Goal: Task Accomplishment & Management: Manage account settings

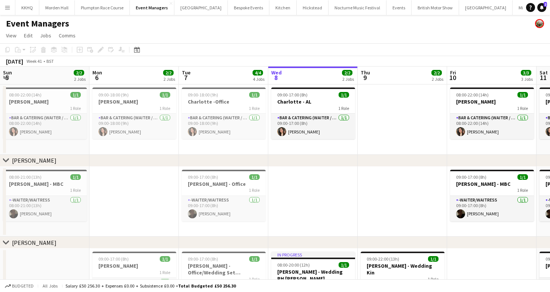
scroll to position [0, 161]
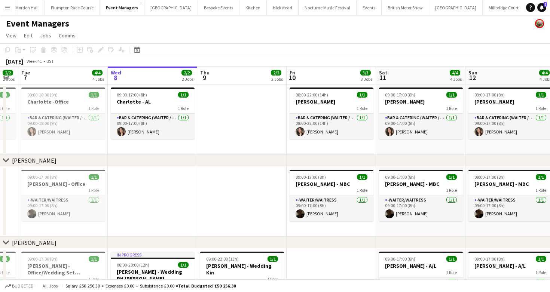
click at [525, 11] on button "LIMEKILN Close" at bounding box center [540, 7] width 30 height 15
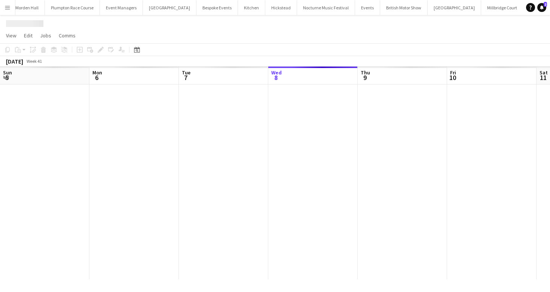
scroll to position [0, 179]
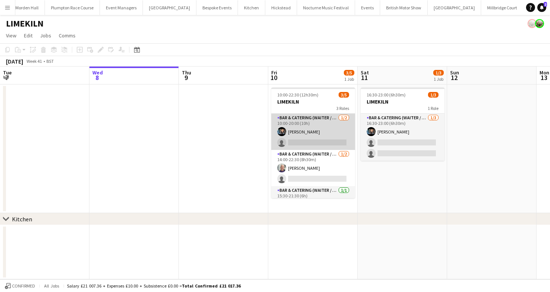
click at [324, 119] on app-card-role "Bar & Catering (Waiter / waitress) [DATE] 10:00-20:00 (10h) [PERSON_NAME] singl…" at bounding box center [313, 132] width 84 height 36
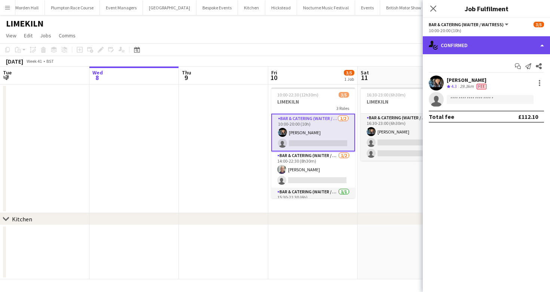
click at [477, 49] on div "single-neutral-actions-check-2 Confirmed" at bounding box center [486, 45] width 127 height 18
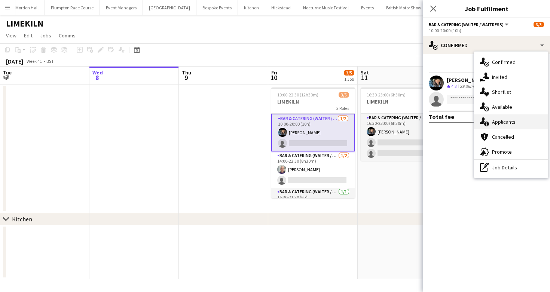
click at [504, 120] on span "Applicants" at bounding box center [504, 122] width 24 height 7
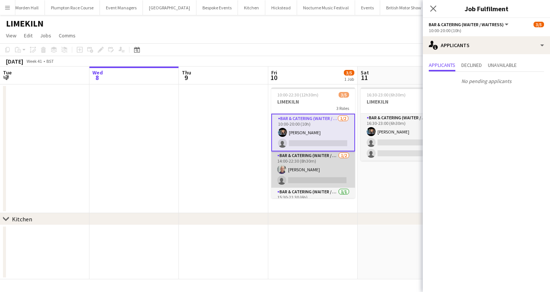
click at [308, 161] on app-card-role "Bar & Catering (Waiter / waitress) [DATE] 14:00-22:30 (8h30m) [PERSON_NAME] sin…" at bounding box center [313, 170] width 84 height 36
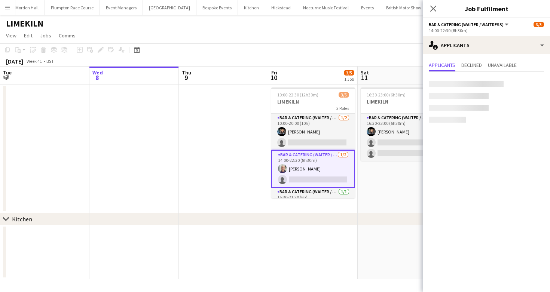
scroll to position [15, 0]
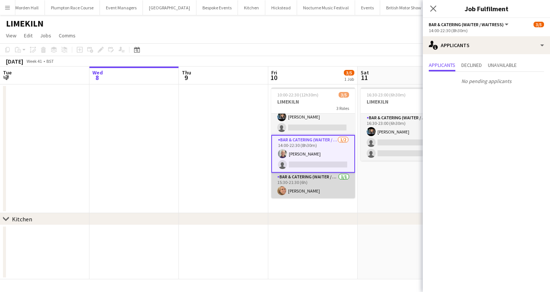
click at [315, 189] on app-card-role "Bar & Catering (Waiter / waitress) [DATE] 15:30-21:30 (6h) [PERSON_NAME]" at bounding box center [313, 185] width 84 height 25
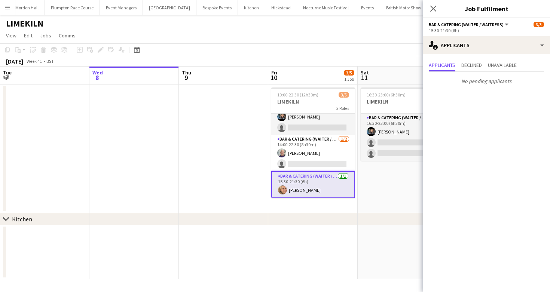
scroll to position [0, 299]
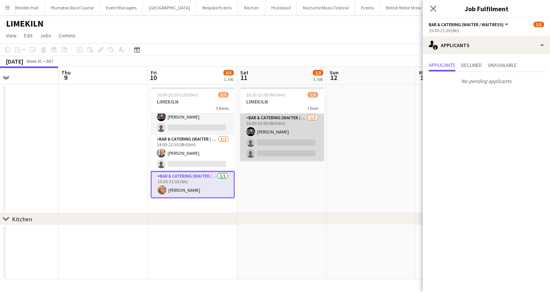
click at [276, 135] on app-card-role "Bar & Catering (Waiter / waitress) [DATE] 16:30-23:00 (6h30m) [PERSON_NAME] sin…" at bounding box center [282, 137] width 84 height 47
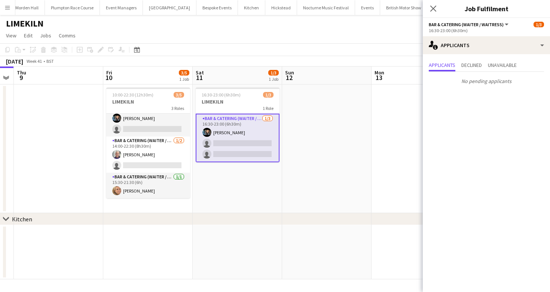
scroll to position [0, 363]
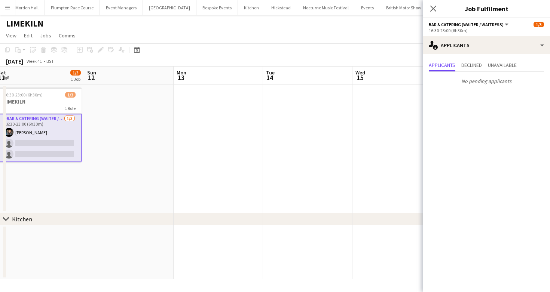
click at [277, 37] on app-page-menu "View Day view expanded Day view collapsed Month view Date picker Jump to [DATE]…" at bounding box center [275, 36] width 550 height 14
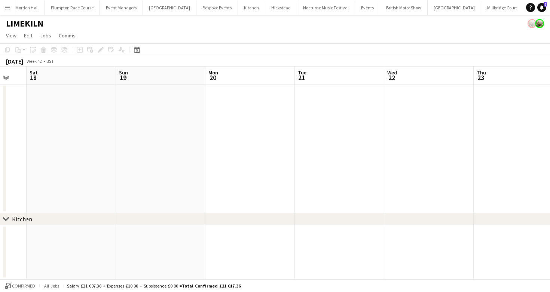
scroll to position [0, 31]
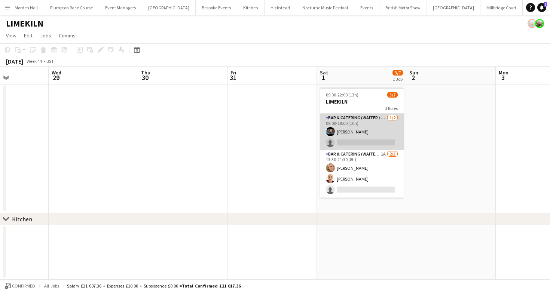
click at [354, 136] on app-card-role "Bar & Catering (Waiter / waitress) [DATE] 09:00-19:00 (10h) [PERSON_NAME] singl…" at bounding box center [362, 132] width 84 height 36
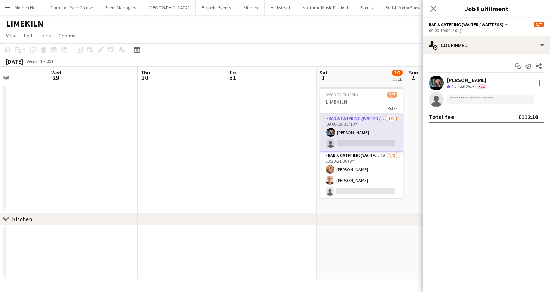
scroll to position [0, 358]
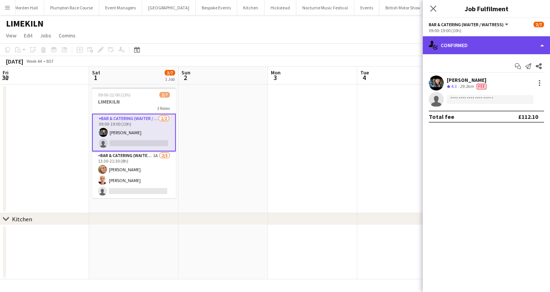
click at [471, 45] on div "single-neutral-actions-check-2 Confirmed" at bounding box center [486, 45] width 127 height 18
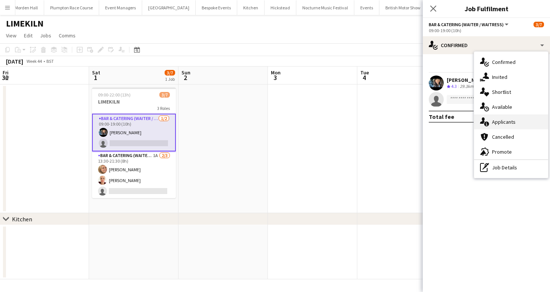
click at [516, 118] on div "single-neutral-actions-information Applicants" at bounding box center [511, 122] width 74 height 15
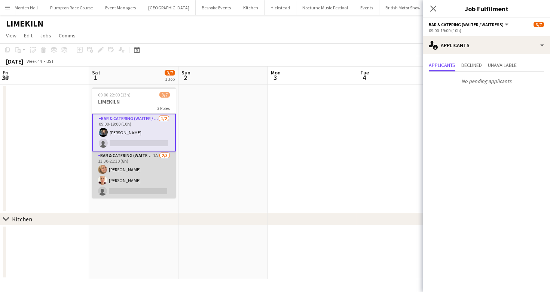
click at [149, 159] on app-card-role "Bar & Catering (Waiter / waitress) 1A [DATE] 13:30-21:30 (8h) [PERSON_NAME] [PE…" at bounding box center [134, 175] width 84 height 47
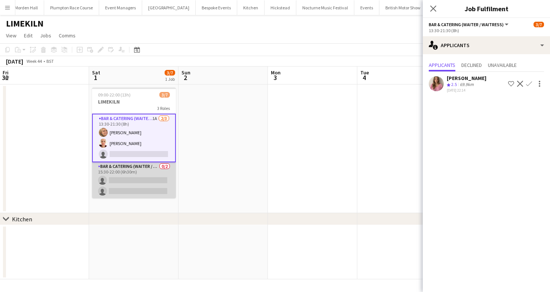
click at [148, 165] on app-card-role "Bar & Catering (Waiter / waitress) 0/2 15:30-22:00 (6h30m) single-neutral-actio…" at bounding box center [134, 180] width 84 height 36
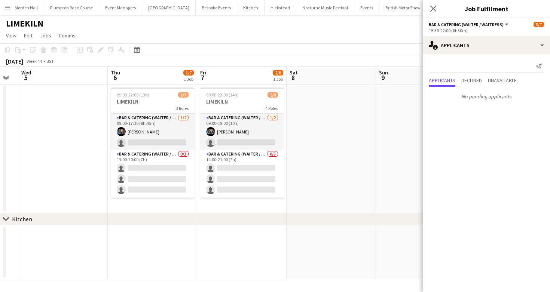
scroll to position [0, 281]
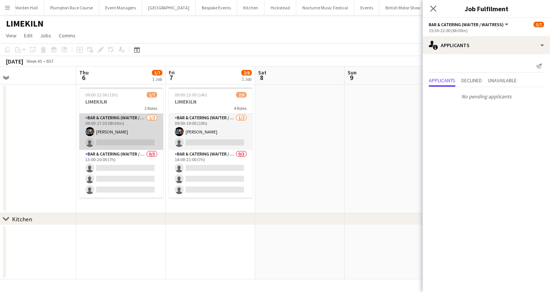
click at [127, 137] on app-card-role "Bar & Catering (Waiter / waitress) [DATE] 09:00-17:30 (8h30m) [PERSON_NAME] sin…" at bounding box center [121, 132] width 84 height 36
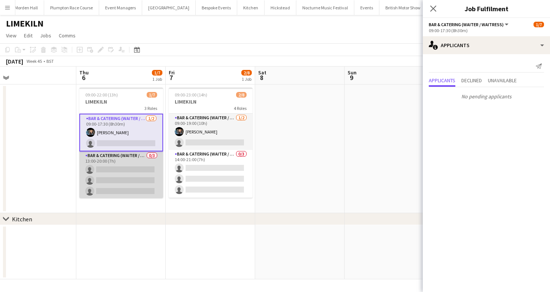
click at [140, 169] on app-card-role "Bar & Catering (Waiter / waitress) 0/3 13:00-20:00 (7h) single-neutral-actions …" at bounding box center [121, 175] width 84 height 47
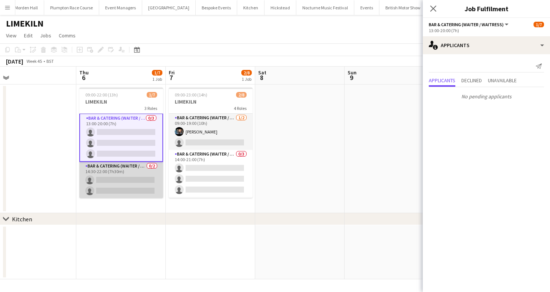
click at [141, 177] on app-card-role "Bar & Catering (Waiter / waitress) 0/2 14:30-22:00 (7h30m) single-neutral-actio…" at bounding box center [121, 180] width 84 height 36
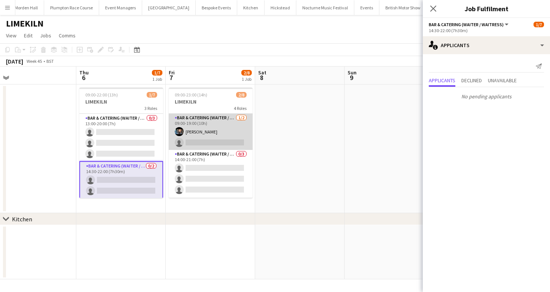
click at [207, 132] on app-card-role "Bar & Catering (Waiter / waitress) [DATE] 09:00-19:00 (10h) [PERSON_NAME] singl…" at bounding box center [211, 132] width 84 height 36
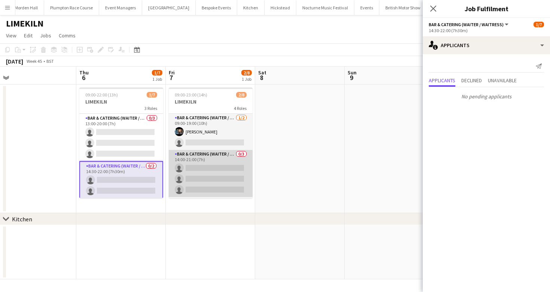
scroll to position [35, 0]
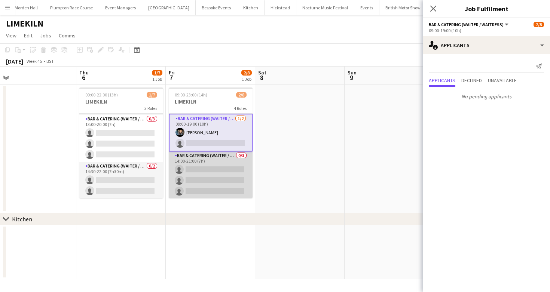
click at [209, 186] on app-card-role "Bar & Catering (Waiter / waitress) 0/3 14:00-21:00 (7h) single-neutral-actions …" at bounding box center [211, 175] width 84 height 47
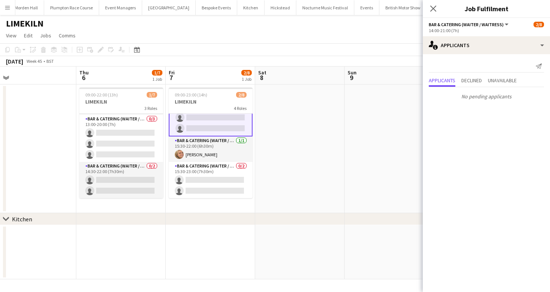
click at [209, 186] on app-card-role "Bar & Catering (Waiter / waitress) 0/2 15:30-23:00 (7h30m) single-neutral-actio…" at bounding box center [211, 180] width 84 height 36
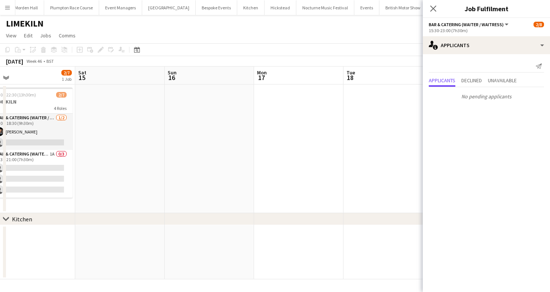
scroll to position [0, 262]
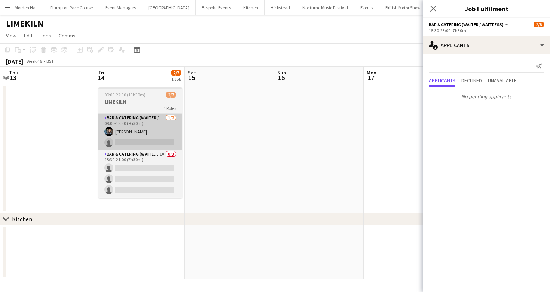
click at [151, 128] on app-card-role "Bar & Catering (Waiter / waitress) [DATE] 09:00-18:30 (9h30m) [PERSON_NAME] sin…" at bounding box center [140, 132] width 84 height 36
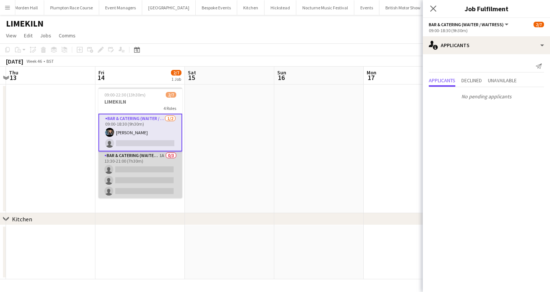
click at [158, 165] on app-card-role "Bar & Catering (Waiter / waitress) 1A 0/3 13:30-21:00 (7h30m) single-neutral-ac…" at bounding box center [140, 175] width 84 height 47
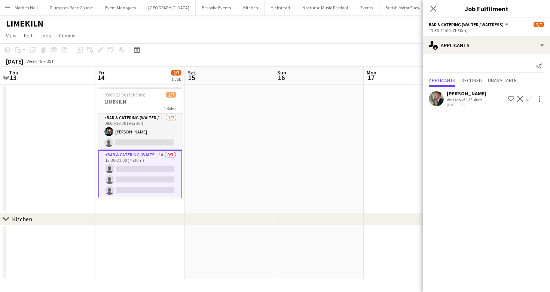
scroll to position [51, 0]
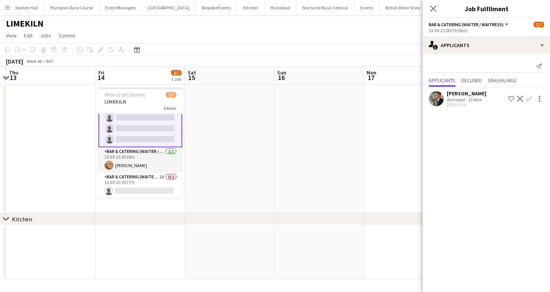
click at [529, 100] on app-icon "Confirm" at bounding box center [529, 99] width 6 height 6
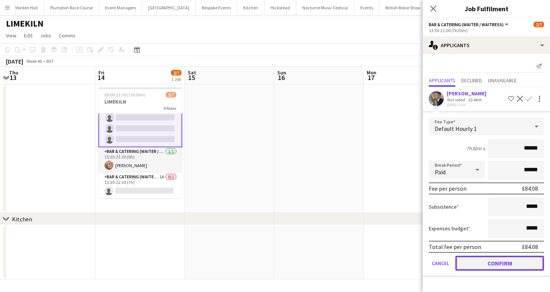
click at [471, 266] on button "Confirm" at bounding box center [499, 263] width 89 height 15
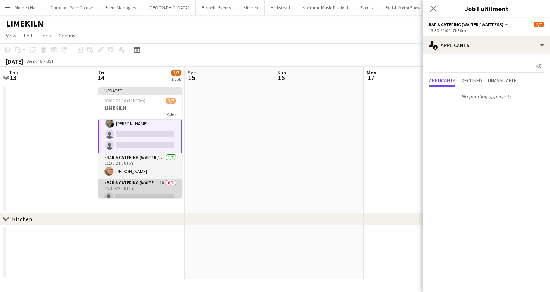
click at [141, 184] on app-card-role "Bar & Catering (Waiter / waitress) 1A 0/1 15:30-22:30 (7h) single-neutral-actio…" at bounding box center [140, 191] width 84 height 25
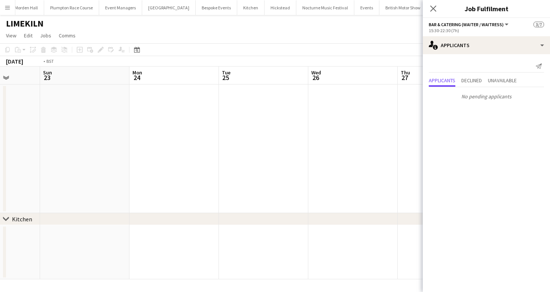
scroll to position [0, 364]
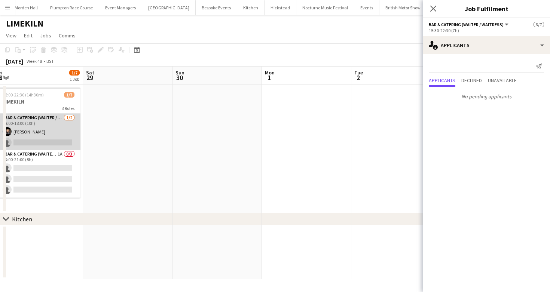
click at [54, 134] on app-card-role "Bar & Catering (Waiter / waitress) [DATE] 08:00-18:00 (10h) [PERSON_NAME] singl…" at bounding box center [39, 132] width 84 height 36
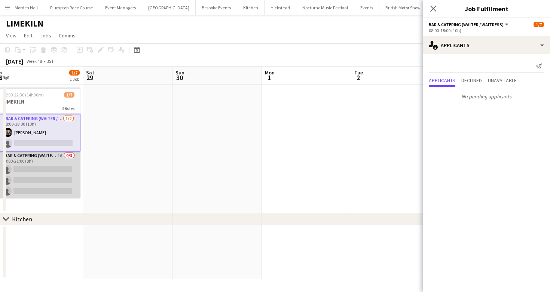
click at [55, 178] on app-card-role "Bar & Catering (Waiter / waitress) 1A 0/3 13:00-21:00 (8h) single-neutral-actio…" at bounding box center [39, 175] width 84 height 47
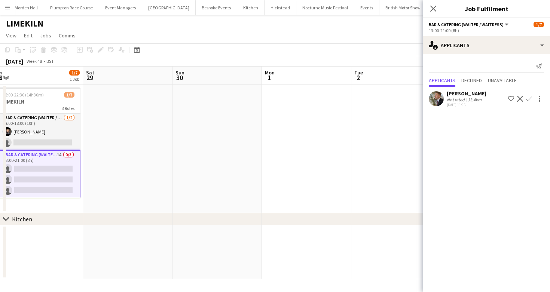
scroll to position [37, 0]
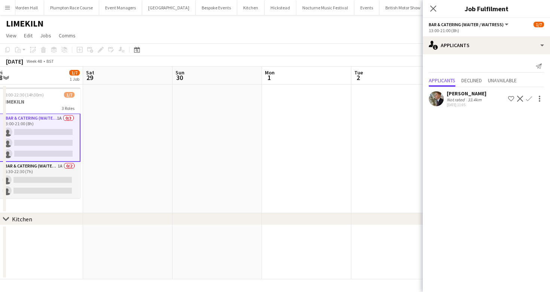
click at [531, 100] on app-icon "Confirm" at bounding box center [529, 99] width 6 height 6
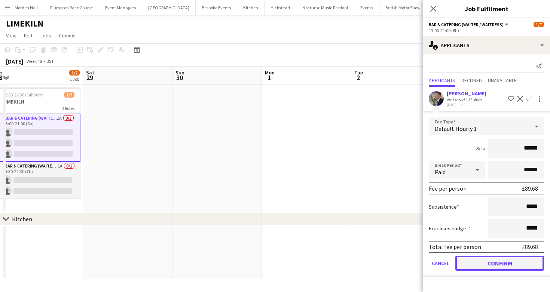
click at [485, 261] on button "Confirm" at bounding box center [499, 263] width 89 height 15
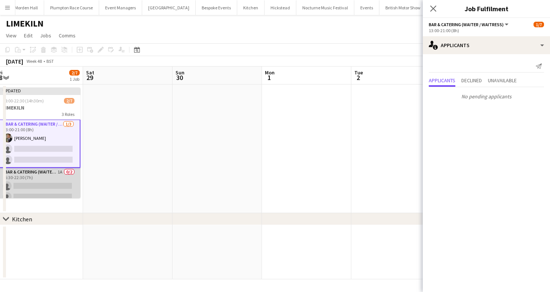
click at [51, 183] on app-card-role "Bar & Catering (Waiter / waitress) 1A 0/2 15:30-22:30 (7h) single-neutral-actio…" at bounding box center [39, 186] width 84 height 36
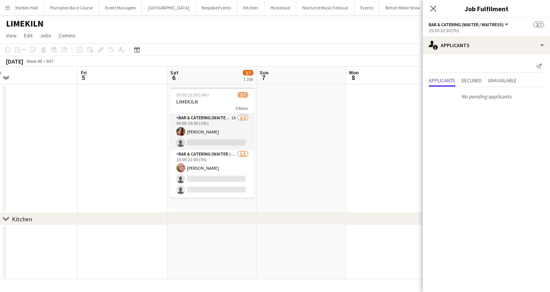
scroll to position [0, 226]
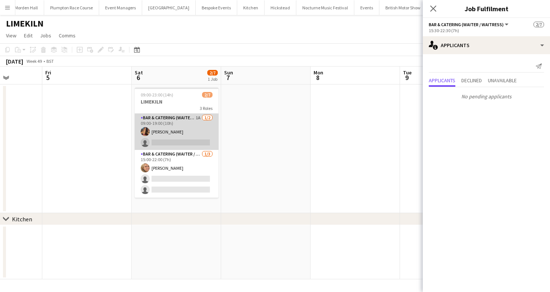
click at [192, 131] on app-card-role "Bar & Catering (Waiter / waitress) 1A [DATE] 09:00-19:00 (10h) [PERSON_NAME] si…" at bounding box center [177, 132] width 84 height 36
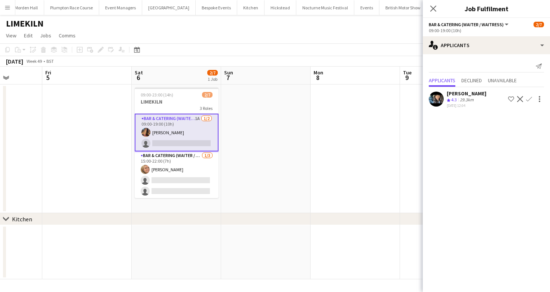
click at [531, 96] on app-icon "Confirm" at bounding box center [529, 99] width 6 height 6
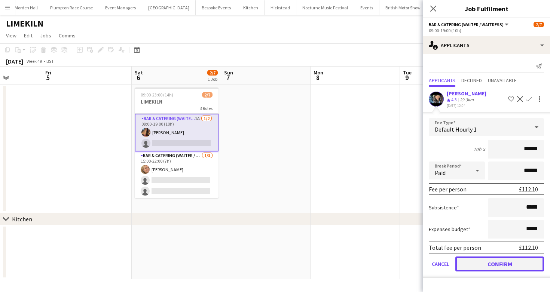
click at [476, 264] on button "Confirm" at bounding box center [499, 264] width 89 height 15
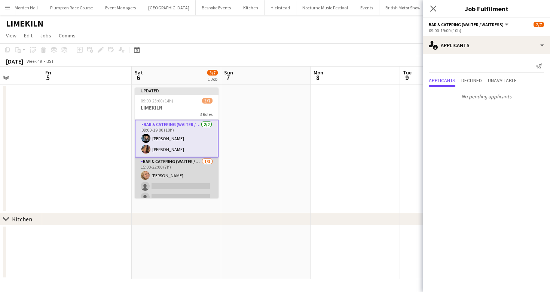
click at [189, 179] on app-card-role "Bar & Catering (Waiter / waitress) [DATE] 15:00-22:00 (7h) [PERSON_NAME] single…" at bounding box center [177, 181] width 84 height 47
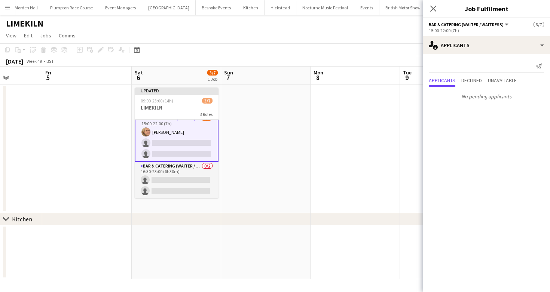
click at [189, 179] on app-card-role "Bar & Catering (Waiter / waitress) 0/2 16:30-23:00 (6h30m) single-neutral-actio…" at bounding box center [177, 180] width 84 height 36
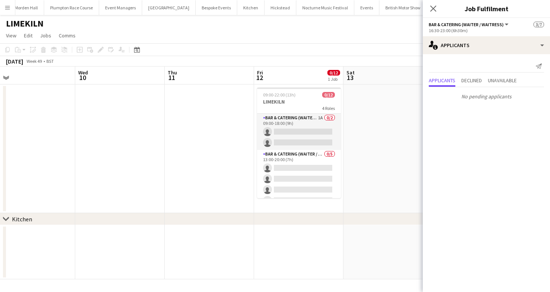
scroll to position [0, 304]
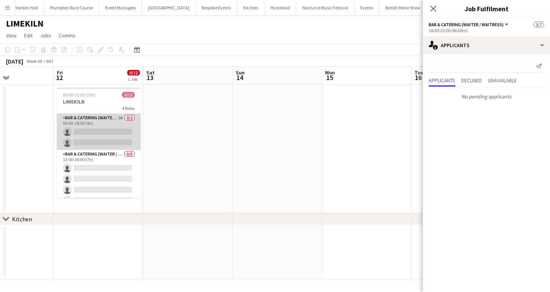
click at [95, 118] on app-card-role "Bar & Catering (Waiter / waitress) 1A 0/2 09:00-18:00 (9h) single-neutral-actio…" at bounding box center [99, 132] width 84 height 36
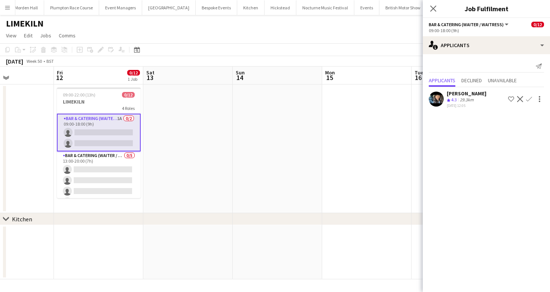
click at [531, 97] on app-icon "Confirm" at bounding box center [529, 99] width 6 height 6
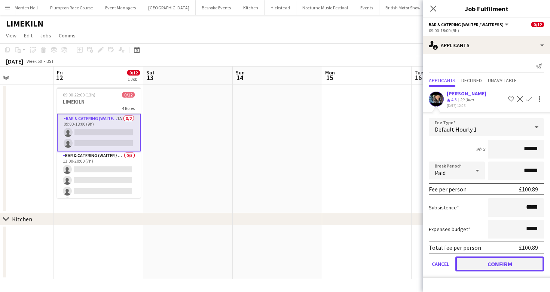
click at [480, 261] on button "Confirm" at bounding box center [499, 264] width 89 height 15
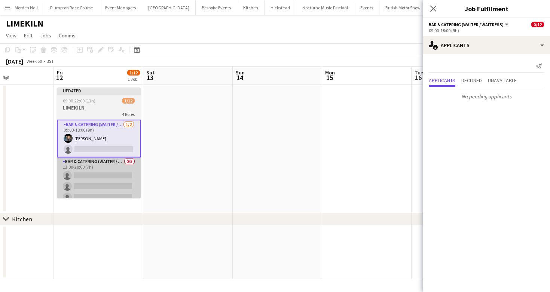
click at [107, 171] on app-card-role "Bar & Catering (Waiter / waitress) 0/5 13:00-20:00 (7h) single-neutral-actions …" at bounding box center [99, 192] width 84 height 69
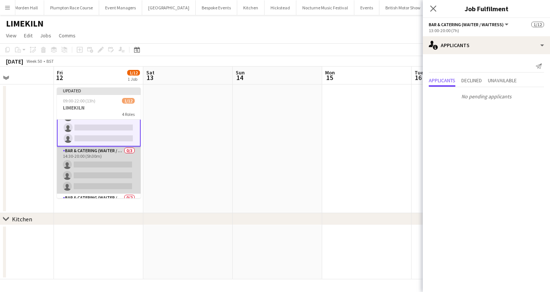
click at [109, 179] on app-card-role "Bar & Catering (Waiter / waitress) 0/3 14:30-20:00 (5h30m) single-neutral-actio…" at bounding box center [99, 170] width 84 height 47
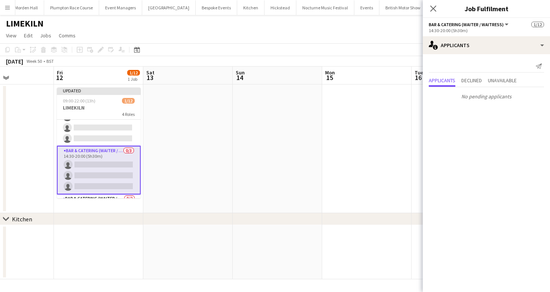
scroll to position [112, 0]
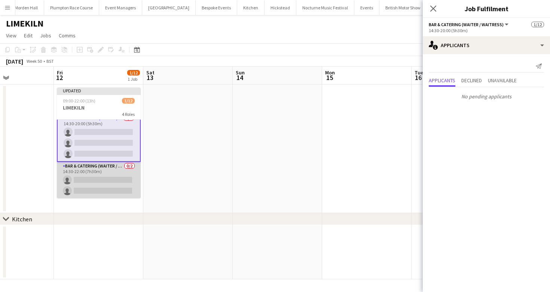
click at [109, 179] on app-card-role "Bar & Catering (Waiter / waitress) 0/2 14:30-22:00 (7h30m) single-neutral-actio…" at bounding box center [99, 180] width 84 height 36
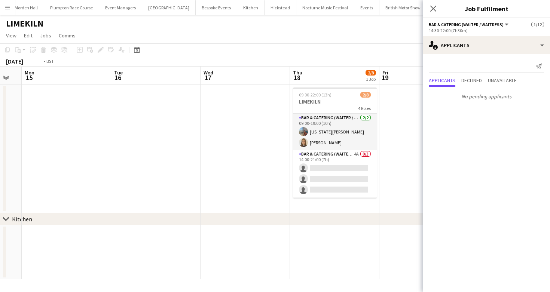
scroll to position [0, 0]
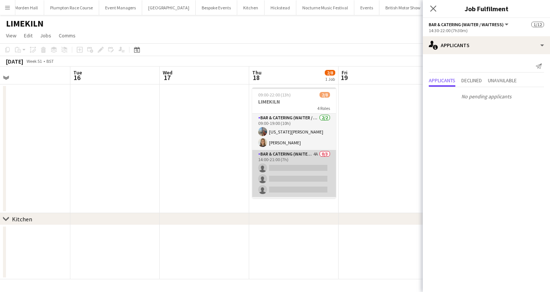
click at [296, 159] on app-card-role "Bar & Catering (Waiter / waitress) 4A 0/3 14:00-21:00 (7h) single-neutral-actio…" at bounding box center [294, 173] width 84 height 47
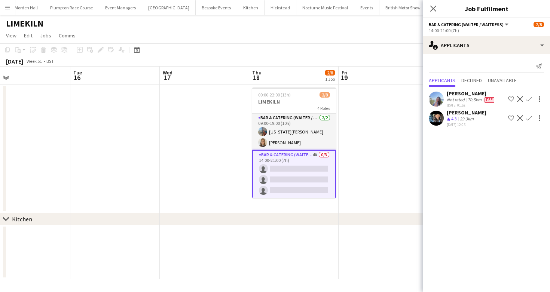
click at [528, 115] on app-icon "Confirm" at bounding box center [529, 118] width 6 height 6
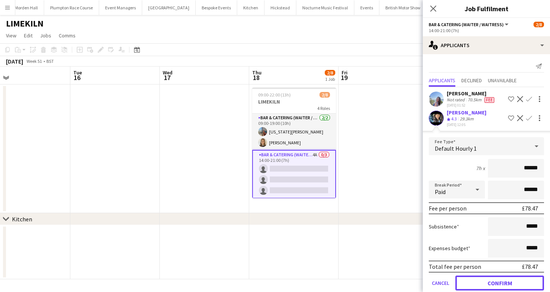
click at [481, 281] on button "Confirm" at bounding box center [499, 283] width 89 height 15
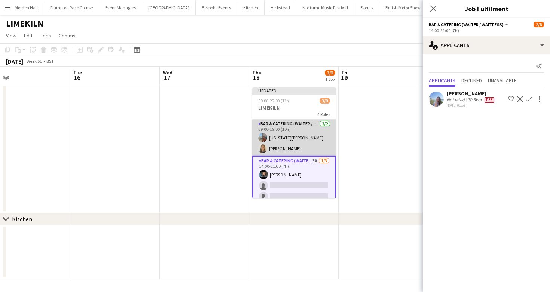
click at [275, 131] on app-card-role "Bar & Catering (Waiter / waitress) [DATE] 09:00-19:00 (10h) [US_STATE][PERSON_N…" at bounding box center [294, 138] width 84 height 36
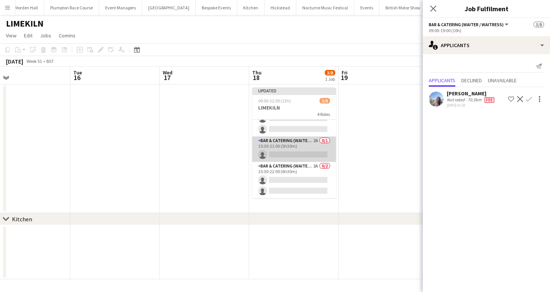
click at [279, 149] on app-card-role "Bar & Catering (Waiter / waitress) 2A 0/1 15:30-21:00 (5h30m) single-neutral-ac…" at bounding box center [294, 149] width 84 height 25
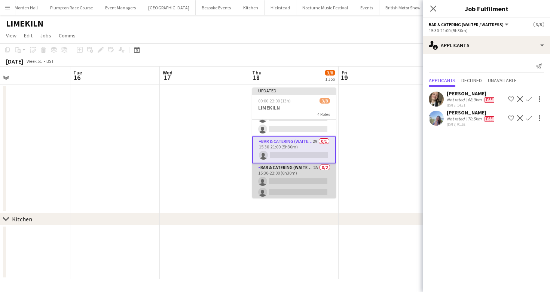
click at [291, 173] on app-card-role "Bar & Catering (Waiter / waitress) 2A 0/2 15:30-22:00 (6h30m) single-neutral-ac…" at bounding box center [294, 182] width 84 height 36
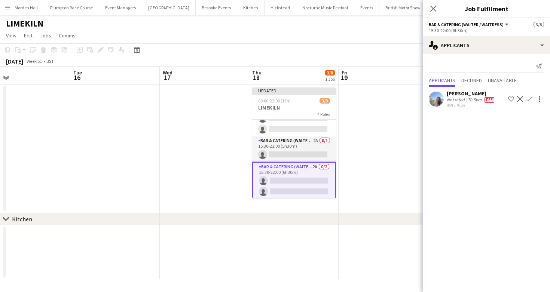
scroll to position [68, 0]
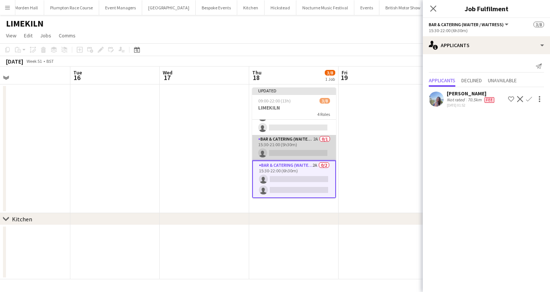
click at [284, 144] on app-card-role "Bar & Catering (Waiter / waitress) 2A 0/1 15:30-21:00 (5h30m) single-neutral-ac…" at bounding box center [294, 147] width 84 height 25
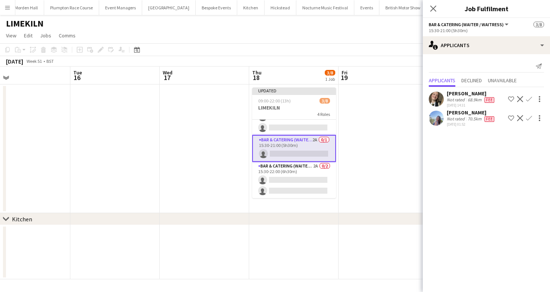
click at [453, 98] on div "Not rated" at bounding box center [456, 100] width 19 height 6
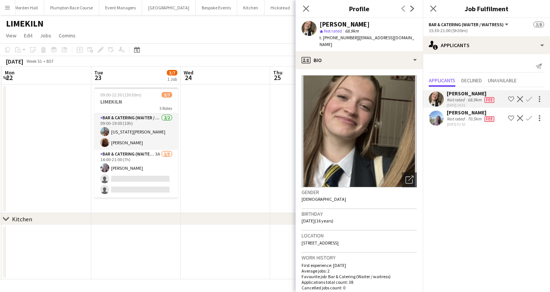
scroll to position [0, 198]
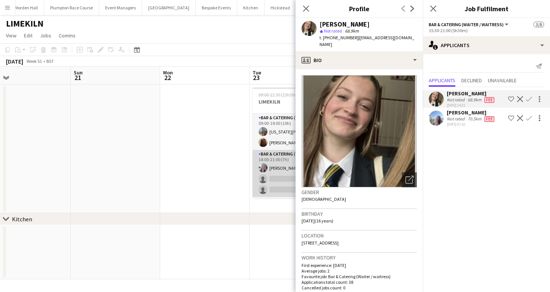
click at [266, 184] on app-card-role "Bar & Catering (Waiter / waitress) 3A [DATE] 14:00-21:00 (7h) [PERSON_NAME] sin…" at bounding box center [295, 173] width 84 height 47
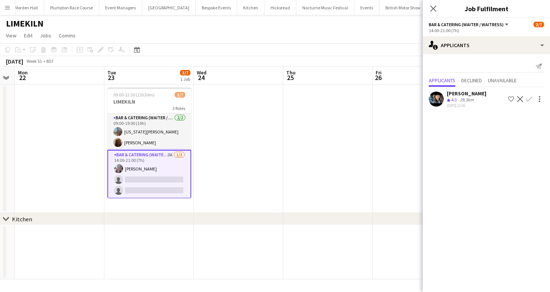
click at [528, 97] on app-icon "Confirm" at bounding box center [529, 99] width 6 height 6
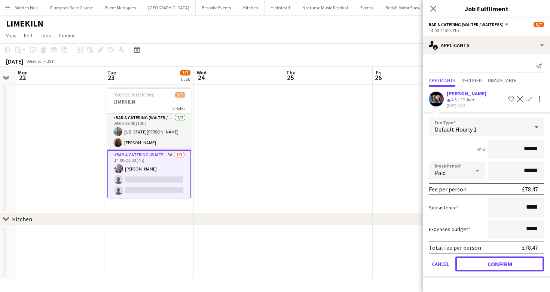
click at [475, 265] on button "Confirm" at bounding box center [499, 264] width 89 height 15
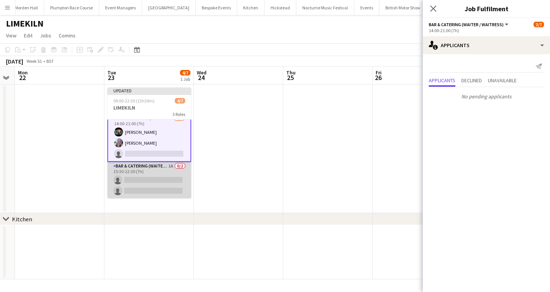
click at [140, 175] on app-card-role "Bar & Catering (Waiter / waitress) 1A 0/2 15:30-22:30 (7h) single-neutral-actio…" at bounding box center [149, 180] width 84 height 36
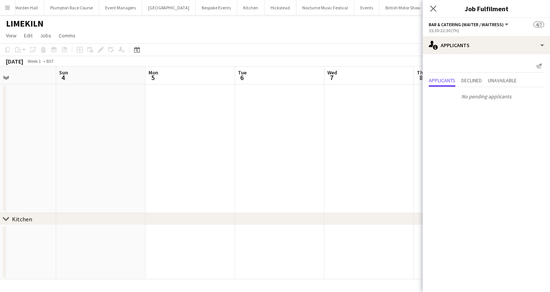
scroll to position [0, 217]
click at [310, 50] on app-toolbar "Copy Paste Paste Command V Paste with crew Command Shift V Paste linked Job [GE…" at bounding box center [275, 49] width 550 height 13
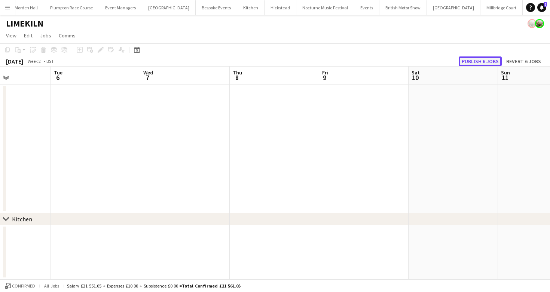
click at [483, 57] on button "Publish 6 jobs" at bounding box center [480, 62] width 43 height 10
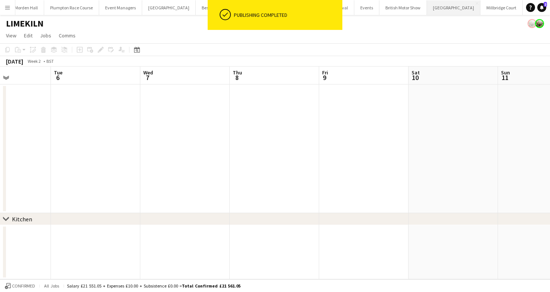
click at [427, 8] on button "[GEOGRAPHIC_DATA] Close" at bounding box center [454, 7] width 54 height 15
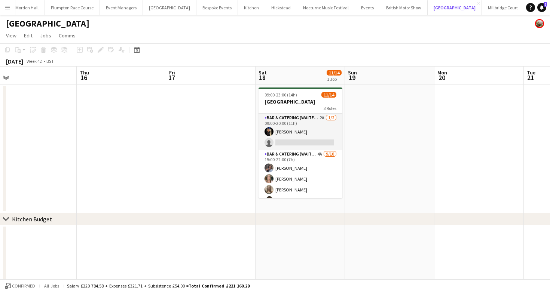
scroll to position [0, 209]
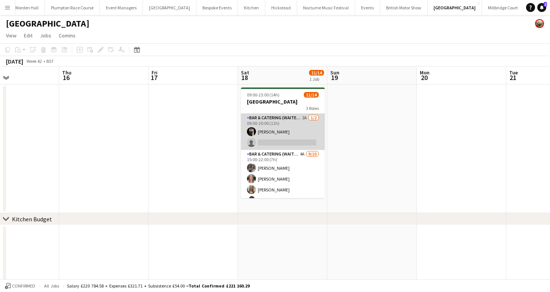
click at [292, 134] on app-card-role "Bar & Catering (Waiter / waitress) 2A [DATE] 09:00-20:00 (11h) [PERSON_NAME] si…" at bounding box center [283, 132] width 84 height 36
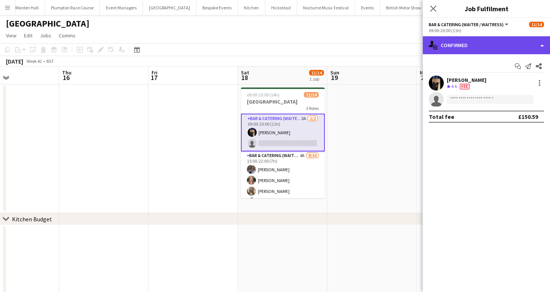
click at [464, 50] on div "single-neutral-actions-check-2 Confirmed" at bounding box center [486, 45] width 127 height 18
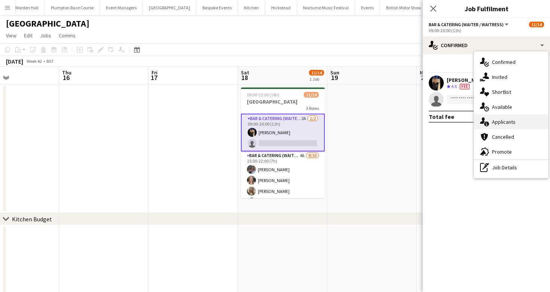
click at [519, 126] on div "single-neutral-actions-information Applicants" at bounding box center [511, 122] width 74 height 15
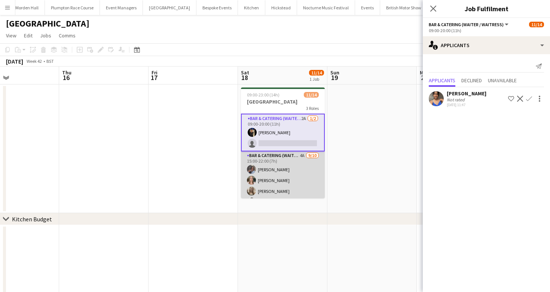
click at [275, 181] on app-card-role "Bar & Catering (Waiter / waitress) 4A [DATE] 15:00-22:00 (7h) [PERSON_NAME] [PE…" at bounding box center [283, 213] width 84 height 123
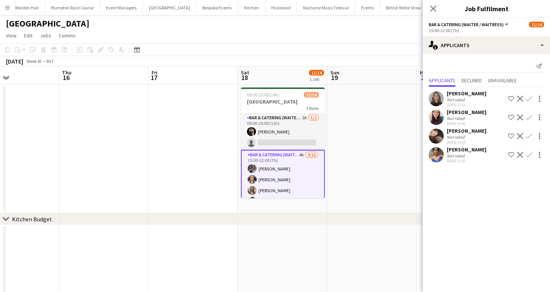
scroll to position [18, 0]
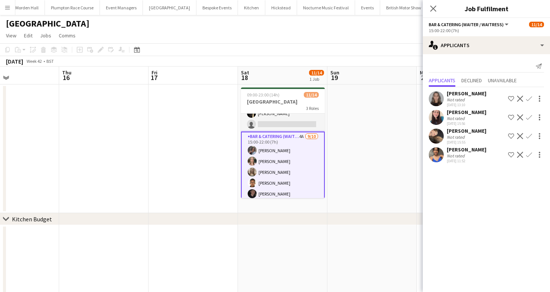
click at [297, 169] on app-card-role "Bar & Catering (Waiter / waitress) 4A [DATE] 15:00-22:00 (7h) [PERSON_NAME] [PE…" at bounding box center [283, 194] width 84 height 125
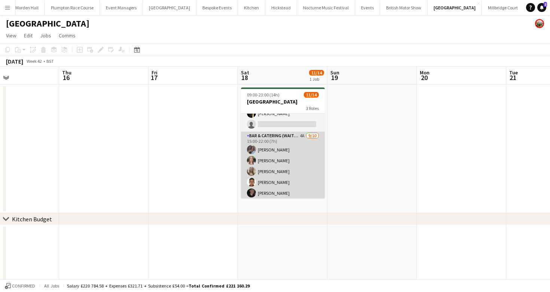
click at [297, 169] on app-card-role "Bar & Catering (Waiter / waitress) 4A [DATE] 15:00-22:00 (7h) [PERSON_NAME] [PE…" at bounding box center [283, 193] width 84 height 123
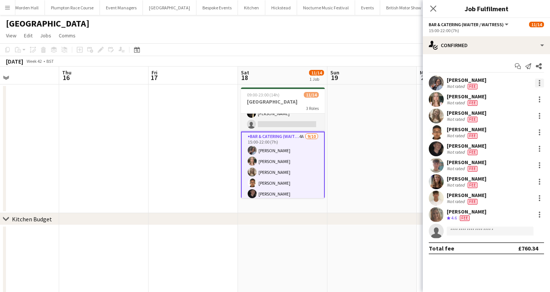
click at [539, 83] on div at bounding box center [539, 82] width 1 height 1
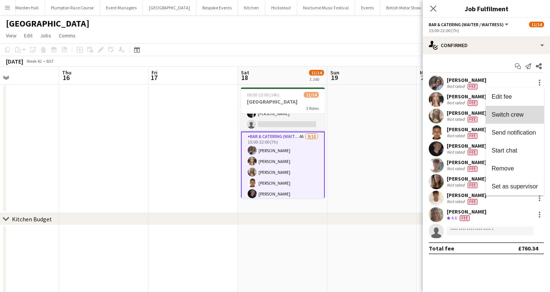
click at [516, 112] on span "Switch crew" at bounding box center [508, 115] width 32 height 6
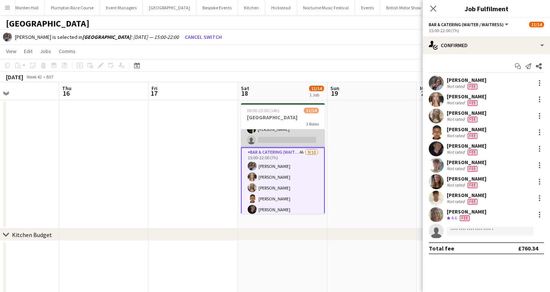
click at [277, 140] on app-card-role "Bar & Catering (Waiter / waitress) 2A [DATE] 09:00-20:00 (11h) [PERSON_NAME] si…" at bounding box center [283, 129] width 84 height 36
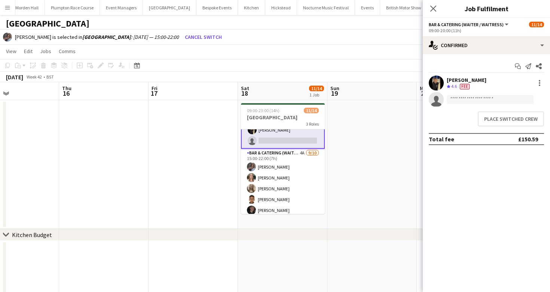
scroll to position [19, 0]
click at [506, 124] on button "Place switched crew" at bounding box center [511, 119] width 66 height 15
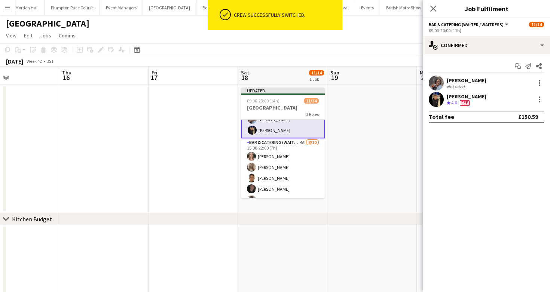
click at [325, 67] on app-board-header-date "Sat 18 11/14 1 Job" at bounding box center [282, 76] width 89 height 18
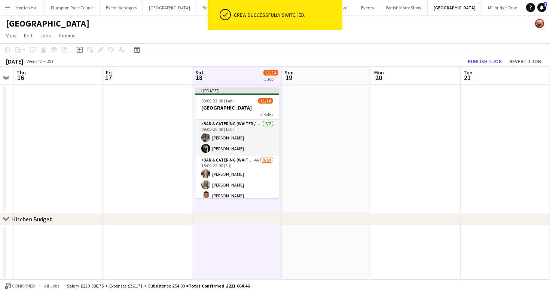
scroll to position [0, 290]
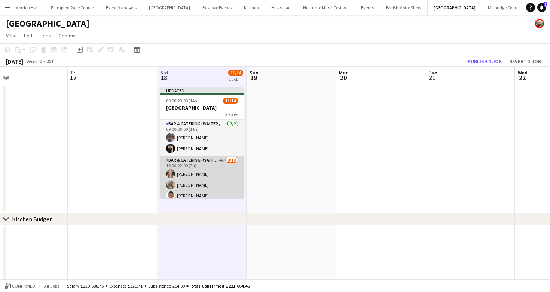
click at [200, 175] on app-card-role "Bar & Catering (Waiter / waitress) 4A [DATE] 15:00-22:00 (7h) [PERSON_NAME] [PE…" at bounding box center [202, 217] width 84 height 123
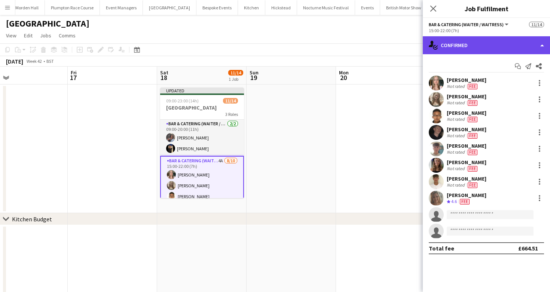
click at [476, 53] on div "single-neutral-actions-check-2 Confirmed" at bounding box center [486, 45] width 127 height 18
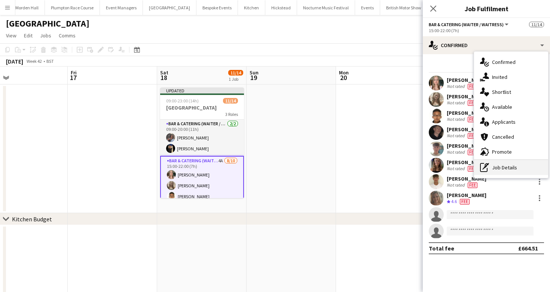
click at [494, 173] on div "pen-write Job Details" at bounding box center [511, 167] width 74 height 15
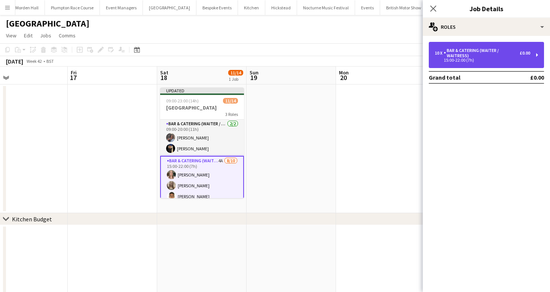
click at [453, 60] on div "15:00-22:00 (7h)" at bounding box center [482, 60] width 95 height 4
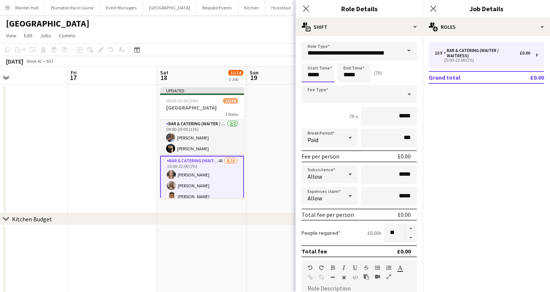
click at [316, 73] on input "*****" at bounding box center [318, 73] width 33 height 19
click at [312, 60] on div at bounding box center [310, 59] width 15 height 7
type input "*****"
click at [311, 60] on div at bounding box center [310, 59] width 15 height 7
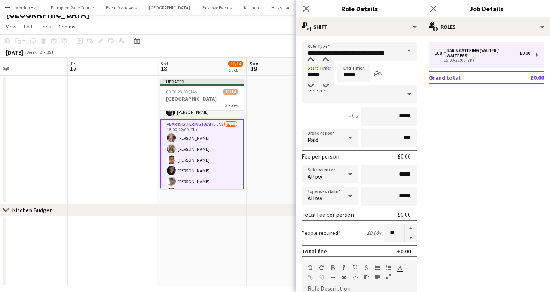
scroll to position [8, 0]
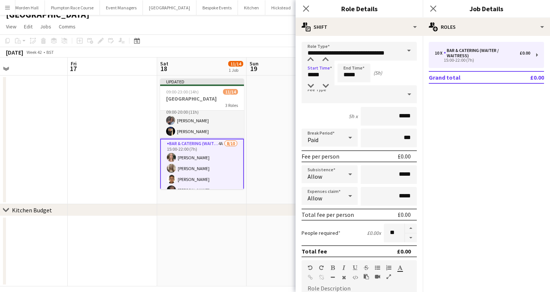
click at [237, 30] on app-page-menu "View Day view expanded Day view collapsed Month view Date picker Jump to [DATE]…" at bounding box center [275, 27] width 550 height 14
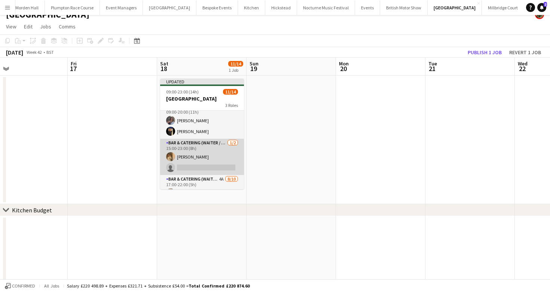
click at [198, 152] on app-card-role "Bar & Catering (Waiter / waitress) [DATE] 15:00-23:00 (8h) [PERSON_NAME] single…" at bounding box center [202, 157] width 84 height 36
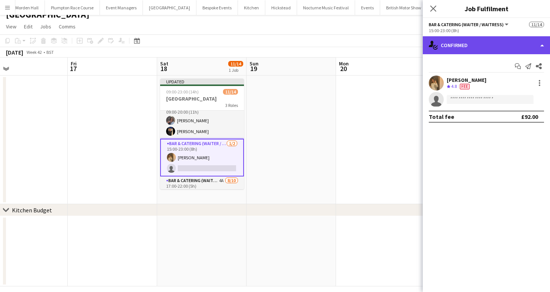
click at [491, 38] on div "single-neutral-actions-check-2 Confirmed" at bounding box center [486, 45] width 127 height 18
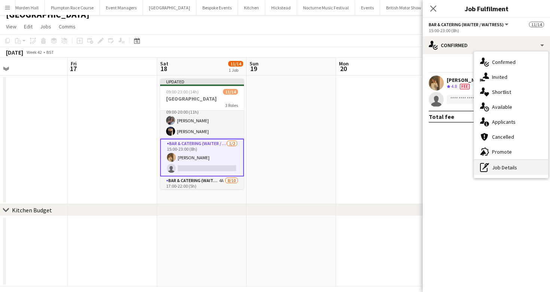
click at [495, 169] on div "pen-write Job Details" at bounding box center [511, 167] width 74 height 15
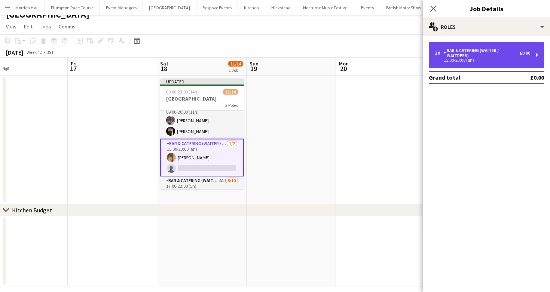
click at [490, 50] on div "Bar & Catering (Waiter / waitress)" at bounding box center [482, 53] width 76 height 10
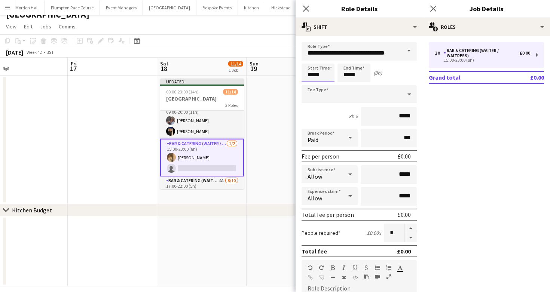
click at [316, 76] on input "*****" at bounding box center [318, 73] width 33 height 19
click at [311, 53] on input "**********" at bounding box center [359, 51] width 115 height 19
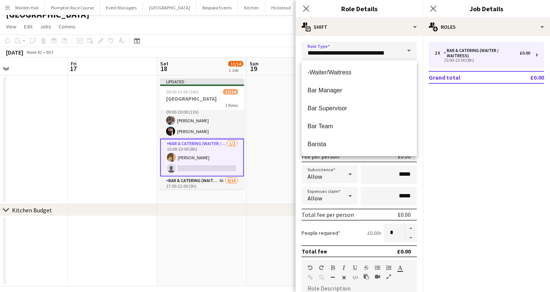
click at [361, 222] on form "**********" at bounding box center [359, 274] width 127 height 465
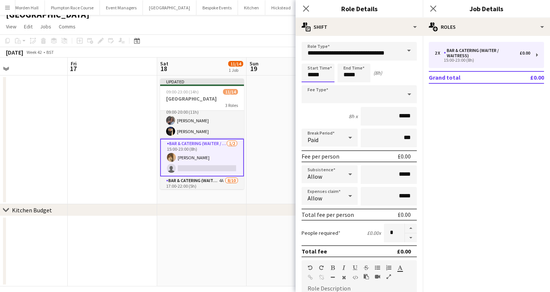
click at [324, 77] on input "*****" at bounding box center [318, 73] width 33 height 19
click at [306, 59] on div at bounding box center [310, 59] width 15 height 7
type input "*****"
click at [306, 59] on div at bounding box center [310, 59] width 15 height 7
click at [335, 118] on div "6h x *****" at bounding box center [359, 116] width 115 height 19
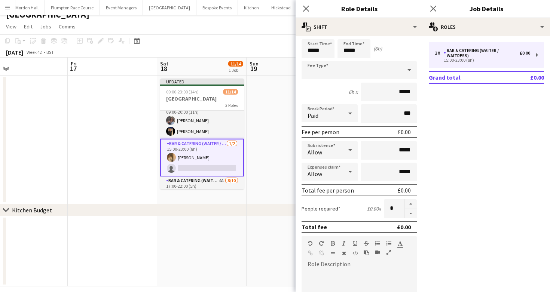
scroll to position [26, 0]
click at [224, 34] on app-page-menu "View Day view expanded Day view collapsed Month view Date picker Jump to [DATE]…" at bounding box center [275, 27] width 550 height 14
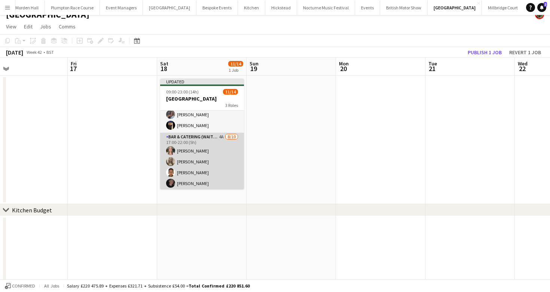
scroll to position [0, 0]
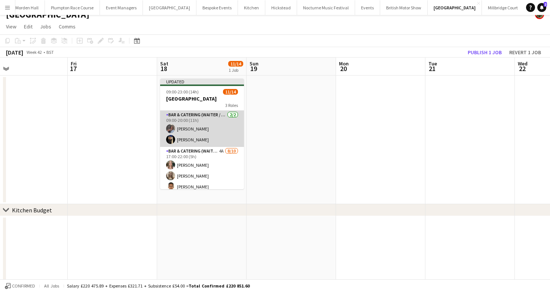
click at [213, 137] on app-card-role "Bar & Catering (Waiter / waitress) [DATE] 09:00-20:00 (11h) [PERSON_NAME] Edema…" at bounding box center [202, 129] width 84 height 36
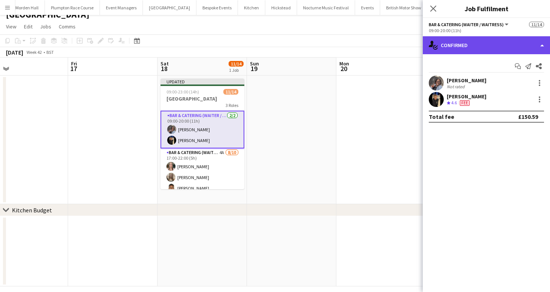
click at [475, 43] on div "single-neutral-actions-check-2 Confirmed" at bounding box center [486, 45] width 127 height 18
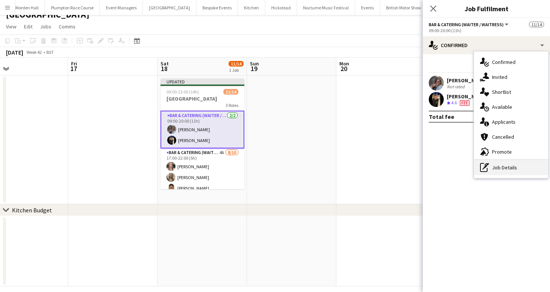
click at [497, 163] on div "pen-write Job Details" at bounding box center [511, 167] width 74 height 15
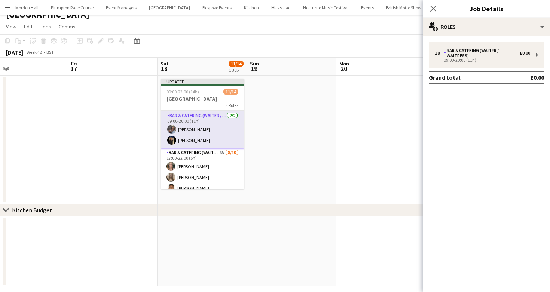
click at [480, 42] on div "2 x Bar & Catering (Waiter / waitress) £0.00 09:00-20:00 (11h) Grand total £0.00" at bounding box center [486, 64] width 127 height 57
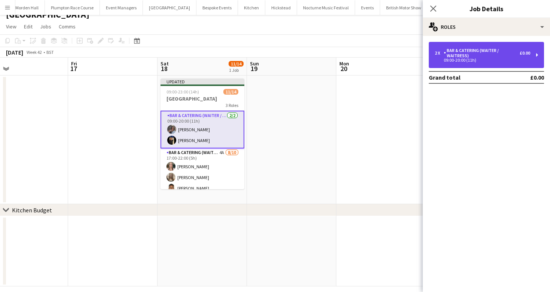
click at [480, 55] on div "Bar & Catering (Waiter / waitress)" at bounding box center [482, 53] width 76 height 10
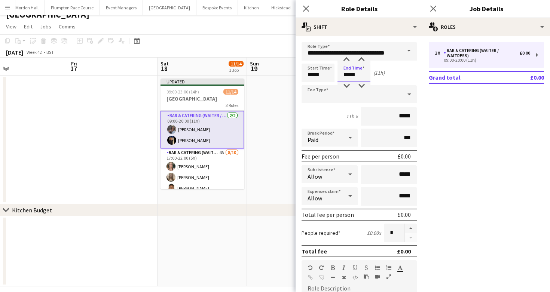
click at [345, 76] on input "*****" at bounding box center [354, 73] width 33 height 19
type input "*****"
click at [345, 61] on div at bounding box center [346, 59] width 15 height 7
click at [314, 74] on input "*****" at bounding box center [318, 73] width 33 height 19
click at [308, 59] on div at bounding box center [310, 59] width 15 height 7
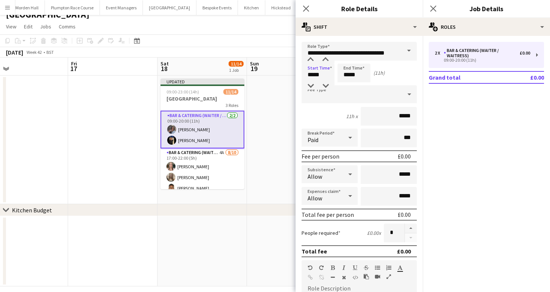
click at [326, 112] on div "11h x *****" at bounding box center [359, 116] width 115 height 19
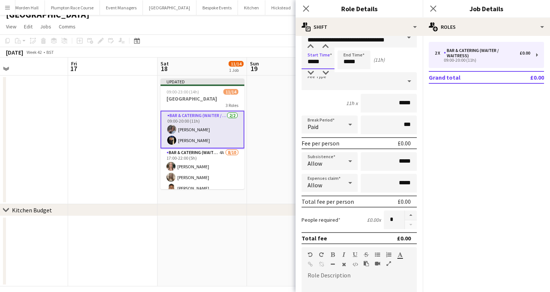
click at [314, 62] on input "*****" at bounding box center [318, 60] width 33 height 19
click at [311, 49] on div at bounding box center [310, 46] width 15 height 7
click at [310, 49] on div at bounding box center [310, 46] width 15 height 7
click at [317, 98] on div "8h x *****" at bounding box center [359, 103] width 115 height 19
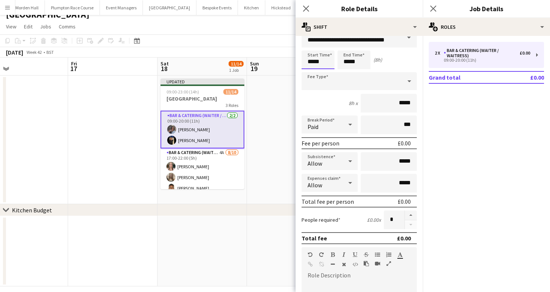
click at [318, 61] on input "*****" at bounding box center [318, 60] width 33 height 19
type input "*****"
click at [308, 71] on div at bounding box center [310, 72] width 15 height 7
click at [318, 93] on form "**********" at bounding box center [359, 261] width 127 height 465
click at [213, 125] on app-card-role "Bar & Catering (Waiter / waitress) [DATE] 09:00-20:00 (11h) [PERSON_NAME] Edema…" at bounding box center [203, 130] width 84 height 38
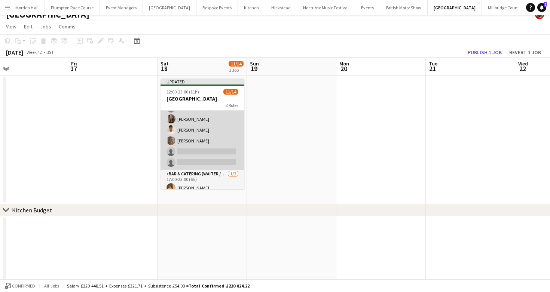
scroll to position [117, 0]
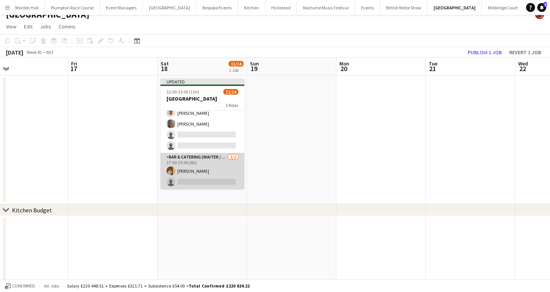
click at [219, 167] on app-card-role "Bar & Catering (Waiter / waitress) [DATE] 17:00-23:00 (6h) [PERSON_NAME] single…" at bounding box center [203, 171] width 84 height 36
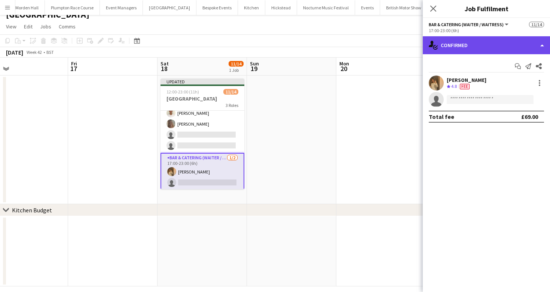
click at [472, 45] on div "single-neutral-actions-check-2 Confirmed" at bounding box center [486, 45] width 127 height 18
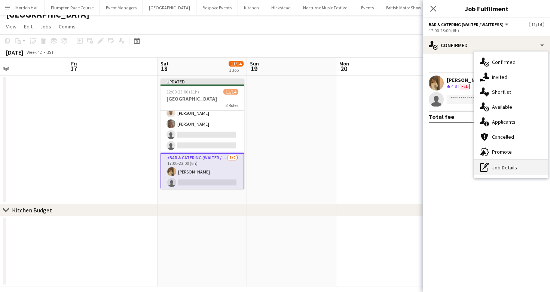
click at [490, 163] on div "pen-write Job Details" at bounding box center [511, 167] width 74 height 15
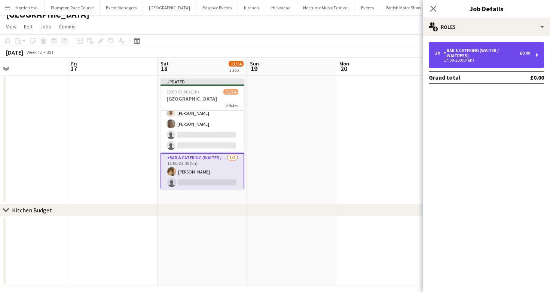
click at [477, 49] on div "Bar & Catering (Waiter / waitress)" at bounding box center [482, 53] width 76 height 10
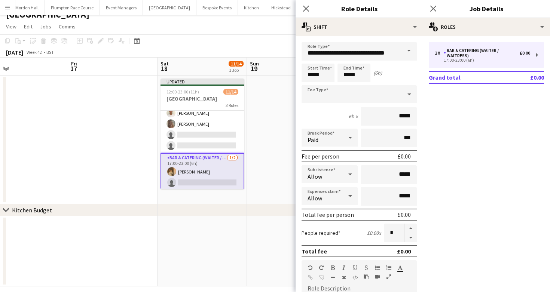
click at [251, 45] on app-toolbar "Copy Paste Paste Command V Paste with crew Command Shift V Paste linked Job [GE…" at bounding box center [275, 40] width 550 height 13
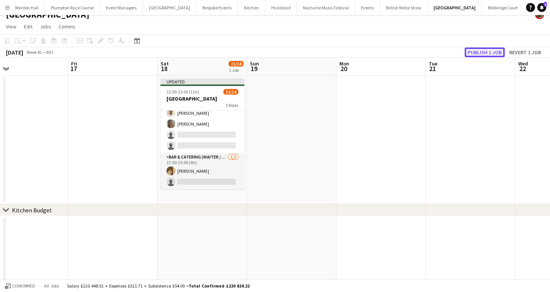
click at [492, 51] on button "Publish 1 job" at bounding box center [485, 53] width 40 height 10
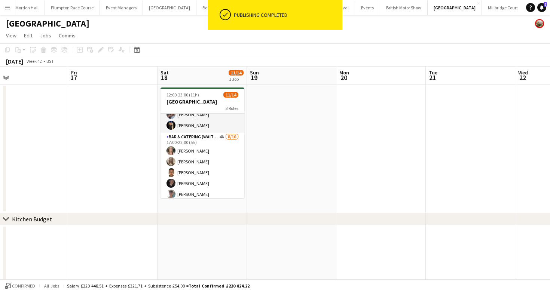
scroll to position [14, 0]
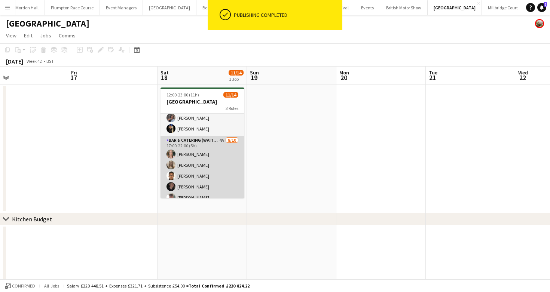
click at [196, 174] on app-card-role "Bar & Catering (Waiter / waitress) 4A [DATE] 17:00-22:00 (5h) [PERSON_NAME] [PE…" at bounding box center [203, 197] width 84 height 123
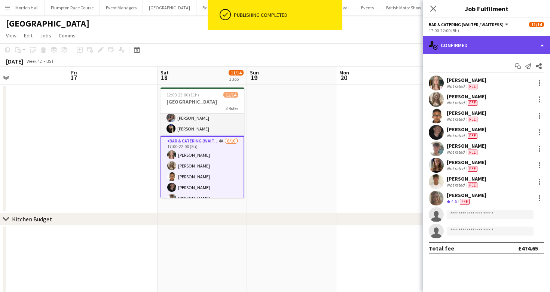
click at [455, 49] on div "single-neutral-actions-check-2 Confirmed" at bounding box center [486, 45] width 127 height 18
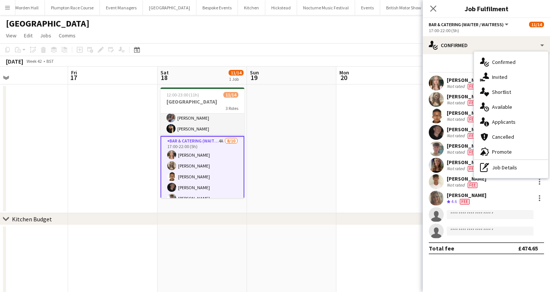
click at [514, 167] on div "pen-write Job Details" at bounding box center [511, 167] width 74 height 15
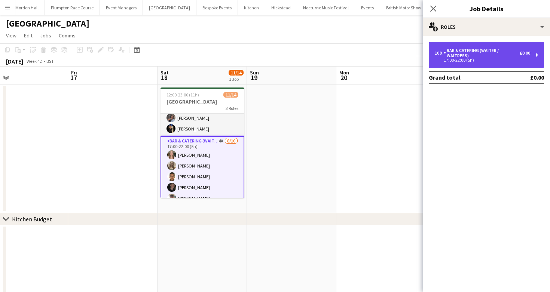
click at [493, 45] on div "10 x Bar & Catering (Waiter / waitress) £0.00 17:00-22:00 (5h)" at bounding box center [486, 55] width 115 height 26
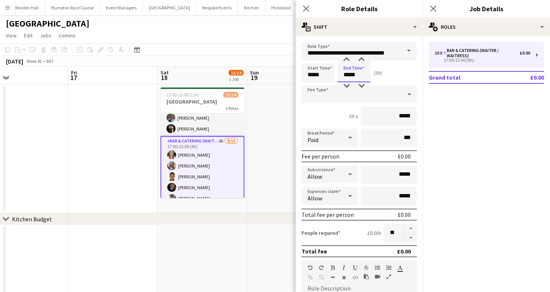
click at [344, 79] on input "*****" at bounding box center [354, 73] width 33 height 19
type input "*****"
click at [343, 61] on div at bounding box center [346, 59] width 15 height 7
click at [240, 41] on app-page-menu "View Day view expanded Day view collapsed Month view Date picker Jump to [DATE]…" at bounding box center [275, 36] width 550 height 14
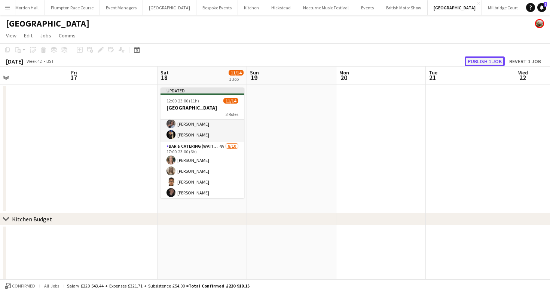
click at [479, 60] on button "Publish 1 job" at bounding box center [485, 62] width 40 height 10
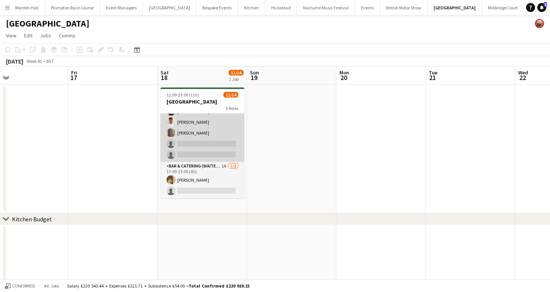
scroll to position [111, 0]
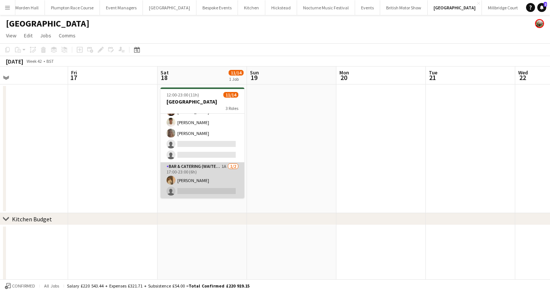
click at [201, 177] on app-card-role "Bar & Catering (Waiter / waitress) 1A [DATE] 17:00-23:00 (6h) [PERSON_NAME] sin…" at bounding box center [203, 180] width 84 height 36
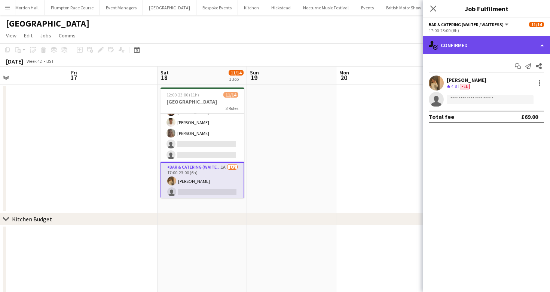
click at [500, 48] on div "single-neutral-actions-check-2 Confirmed" at bounding box center [486, 45] width 127 height 18
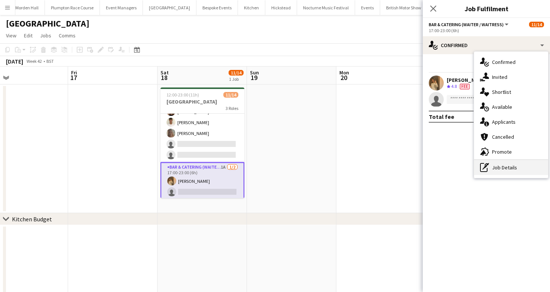
click at [500, 171] on div "pen-write Job Details" at bounding box center [511, 167] width 74 height 15
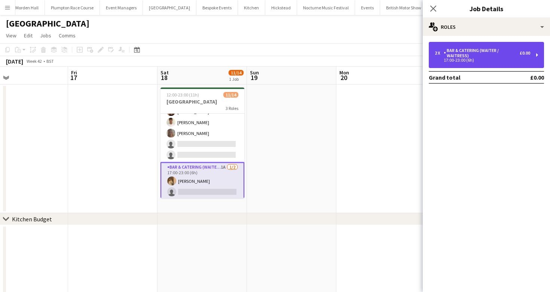
click at [482, 58] on div "Bar & Catering (Waiter / waitress)" at bounding box center [482, 53] width 76 height 10
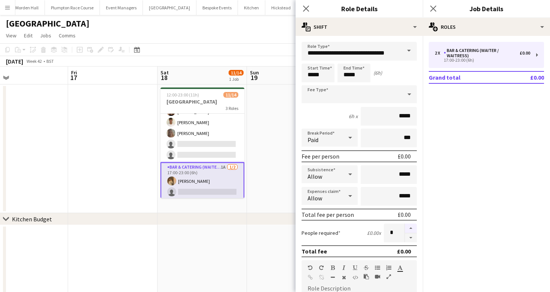
click at [413, 232] on button "button" at bounding box center [411, 229] width 12 height 10
type input "*"
click at [231, 33] on app-page-menu "View Day view expanded Day view collapsed Month view Date picker Jump to [DATE]…" at bounding box center [275, 36] width 550 height 14
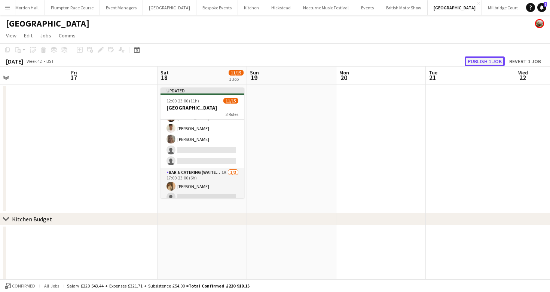
click at [488, 61] on button "Publish 1 job" at bounding box center [485, 62] width 40 height 10
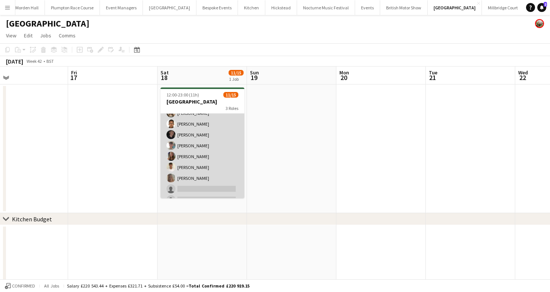
scroll to position [67, 0]
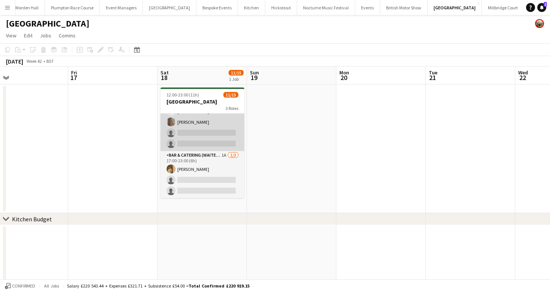
click at [203, 135] on app-card-role "Bar & Catering (Waiter / waitress) 4A [DATE] 17:00-23:00 (6h) [PERSON_NAME] [PE…" at bounding box center [203, 89] width 84 height 123
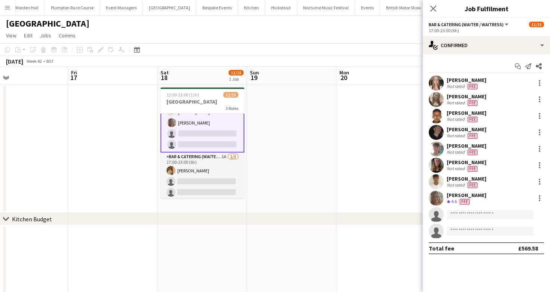
scroll to position [123, 0]
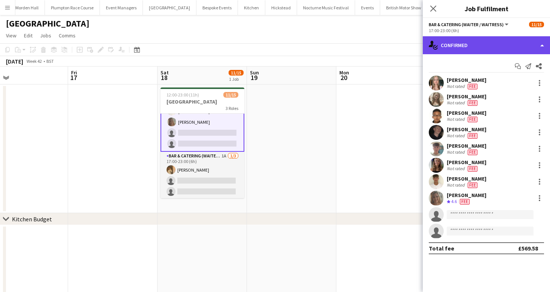
click at [499, 42] on div "single-neutral-actions-check-2 Confirmed" at bounding box center [486, 45] width 127 height 18
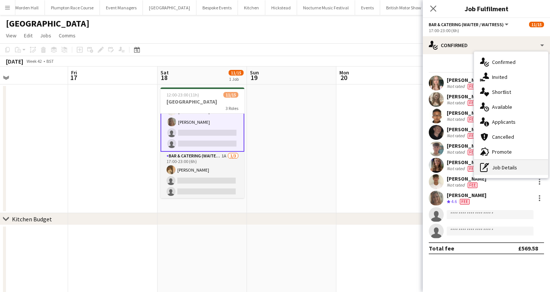
click at [506, 169] on div "pen-write Job Details" at bounding box center [511, 167] width 74 height 15
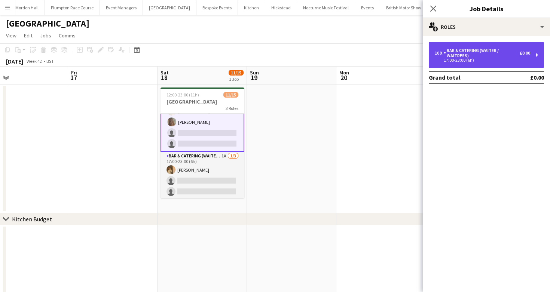
click at [502, 58] on div "17:00-23:00 (6h)" at bounding box center [482, 60] width 95 height 4
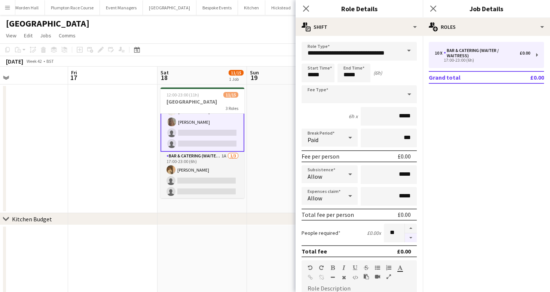
click at [414, 235] on button "button" at bounding box center [411, 238] width 12 height 9
type input "*"
click at [269, 44] on app-toolbar "Copy Paste Paste Command V Paste with crew Command Shift V Paste linked Job [GE…" at bounding box center [275, 49] width 550 height 13
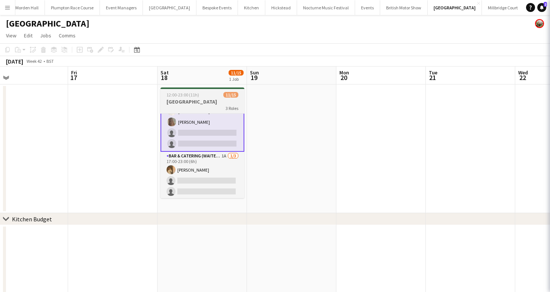
scroll to position [106, 0]
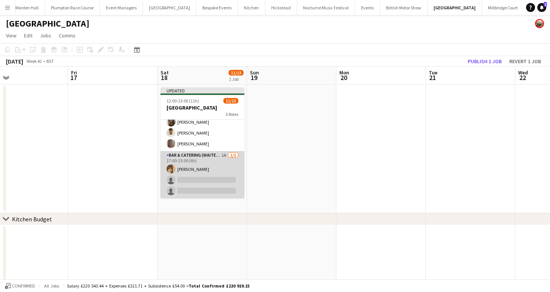
drag, startPoint x: 207, startPoint y: 162, endPoint x: 236, endPoint y: 152, distance: 30.9
click at [207, 162] on app-card-role "Bar & Catering (Waiter / waitress) 1A [DATE] 17:00-23:00 (6h) [PERSON_NAME] sin…" at bounding box center [203, 174] width 84 height 47
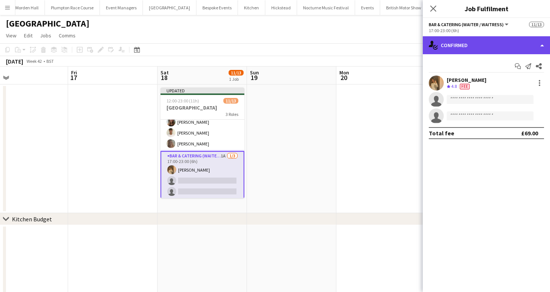
click at [498, 39] on div "single-neutral-actions-check-2 Confirmed" at bounding box center [486, 45] width 127 height 18
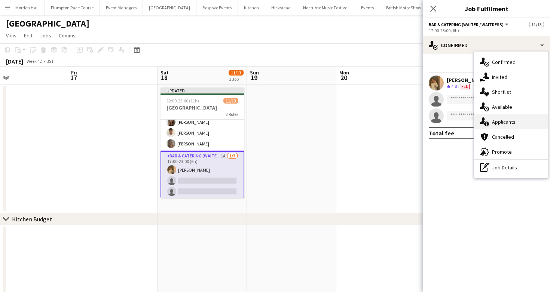
click at [513, 123] on span "Applicants" at bounding box center [504, 122] width 24 height 7
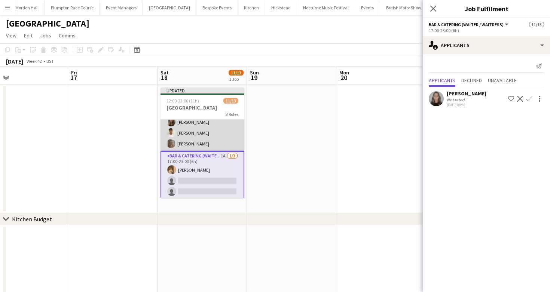
click at [195, 136] on app-card-role "Bar & Catering (Waiter / waitress) [DATE] 17:00-23:00 (6h) [PERSON_NAME] [PERSO…" at bounding box center [203, 100] width 84 height 101
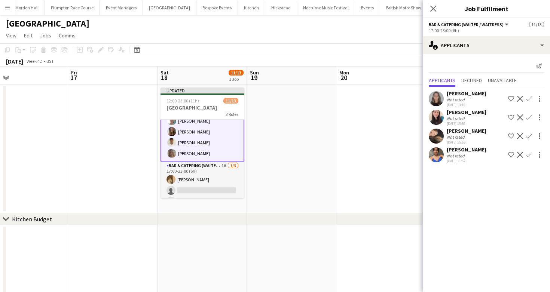
scroll to position [108, 0]
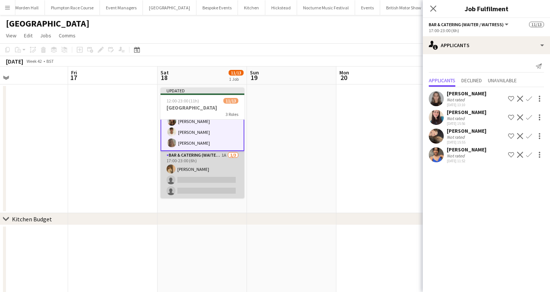
click at [205, 178] on app-card-role "Bar & Catering (Waiter / waitress) 1A [DATE] 17:00-23:00 (6h) [PERSON_NAME] sin…" at bounding box center [203, 174] width 84 height 47
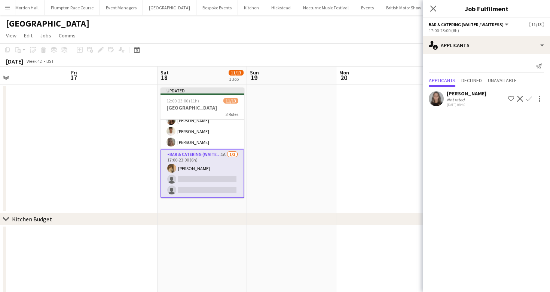
scroll to position [107, 0]
click at [202, 163] on app-card-role "Bar & Catering (Waiter / waitress) 1A [DATE] 17:00-23:00 (6h) [PERSON_NAME] sin…" at bounding box center [203, 174] width 84 height 49
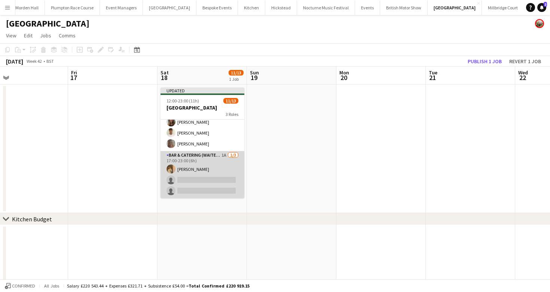
click at [204, 163] on app-card-role "Bar & Catering (Waiter / waitress) 1A [DATE] 17:00-23:00 (6h) [PERSON_NAME] sin…" at bounding box center [203, 174] width 84 height 47
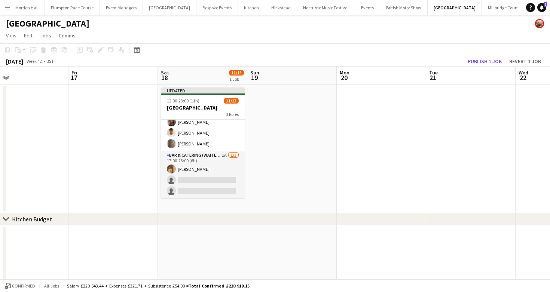
scroll to position [107, 0]
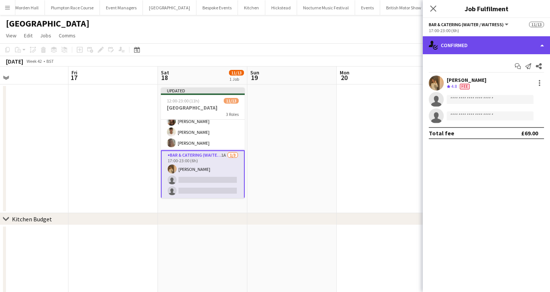
click at [498, 47] on div "single-neutral-actions-check-2 Confirmed" at bounding box center [486, 45] width 127 height 18
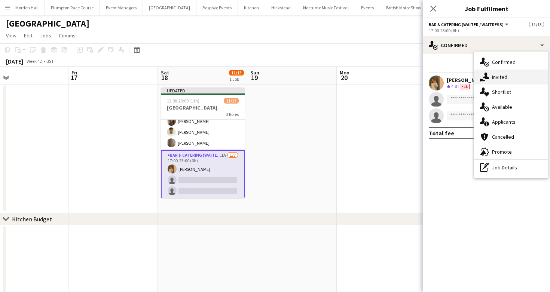
click at [494, 80] on span "Invited" at bounding box center [499, 77] width 15 height 7
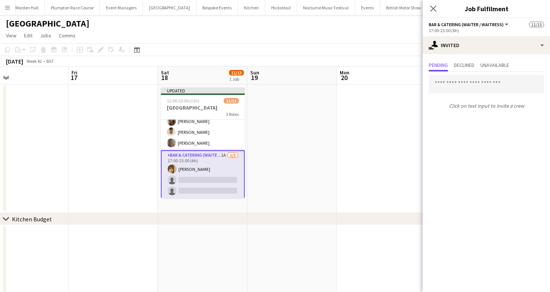
scroll to position [80, 0]
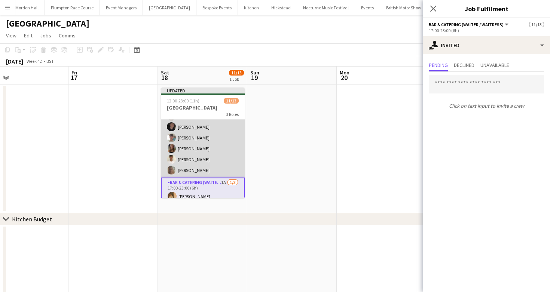
click at [215, 166] on app-card-role "Bar & Catering (Waiter / waitress) [DATE] 17:00-23:00 (6h) [PERSON_NAME] [PERSO…" at bounding box center [203, 126] width 84 height 101
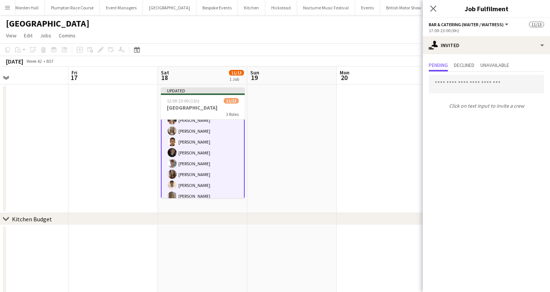
scroll to position [0, 0]
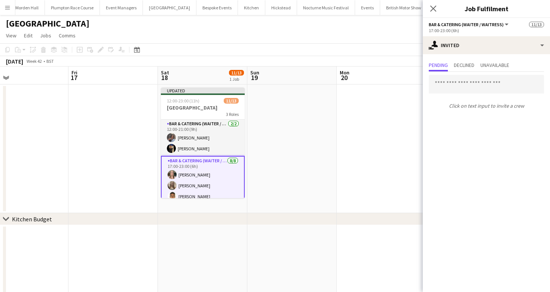
click at [257, 51] on app-toolbar "Copy Paste Paste Command V Paste with crew Command Shift V Paste linked Job [GE…" at bounding box center [275, 49] width 550 height 13
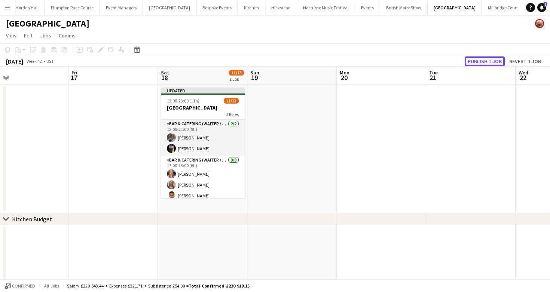
click at [487, 63] on button "Publish 1 job" at bounding box center [485, 62] width 40 height 10
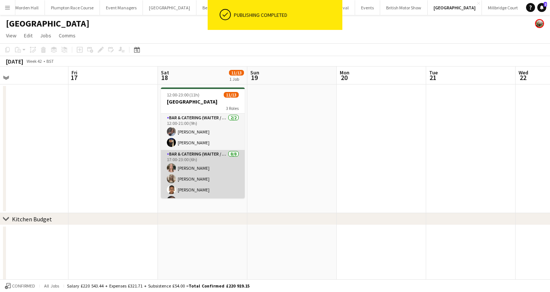
click at [206, 162] on app-card-role "Bar & Catering (Waiter / waitress) [DATE] 17:00-23:00 (6h) [PERSON_NAME] [PERSO…" at bounding box center [203, 200] width 84 height 101
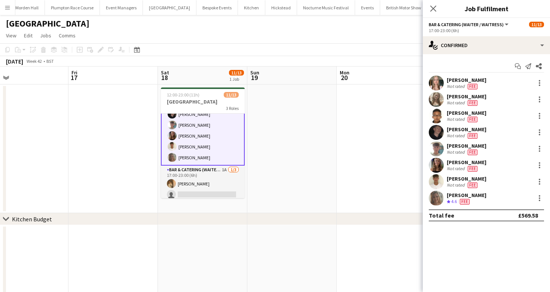
scroll to position [89, 0]
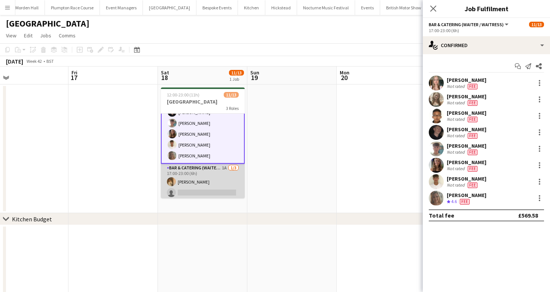
click at [215, 184] on app-card-role "Bar & Catering (Waiter / waitress) 1A [DATE] 17:00-23:00 (6h) [PERSON_NAME] sin…" at bounding box center [203, 187] width 84 height 47
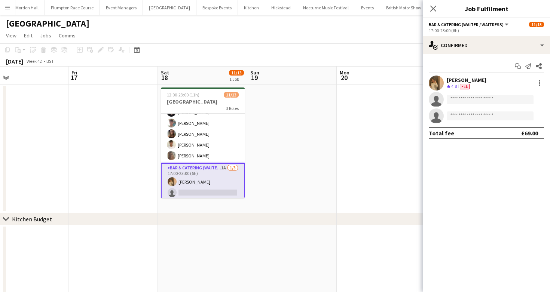
scroll to position [102, 0]
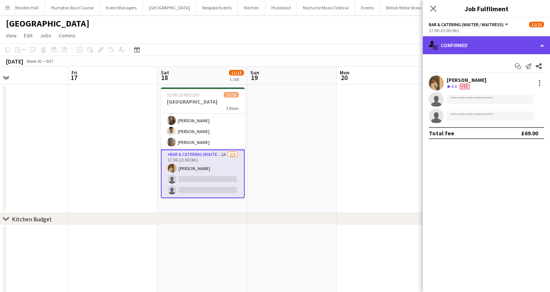
click at [467, 46] on div "single-neutral-actions-check-2 Confirmed" at bounding box center [486, 45] width 127 height 18
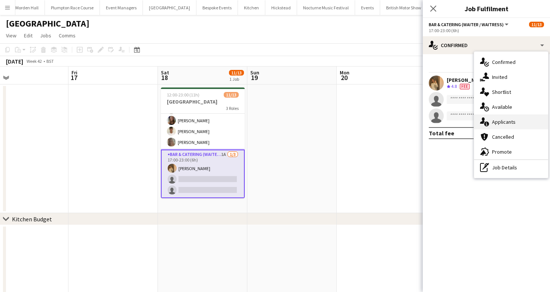
click at [497, 122] on span "Applicants" at bounding box center [504, 122] width 24 height 7
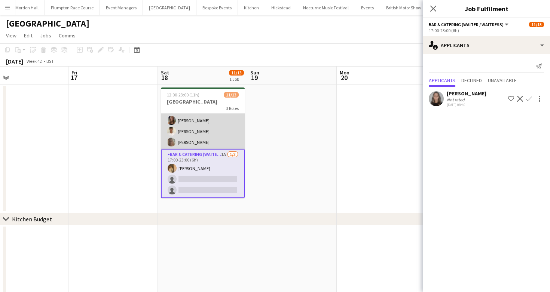
click at [210, 130] on app-card-role "Bar & Catering (Waiter / waitress) [DATE] 17:00-23:00 (6h) [PERSON_NAME] [PERSO…" at bounding box center [203, 98] width 84 height 101
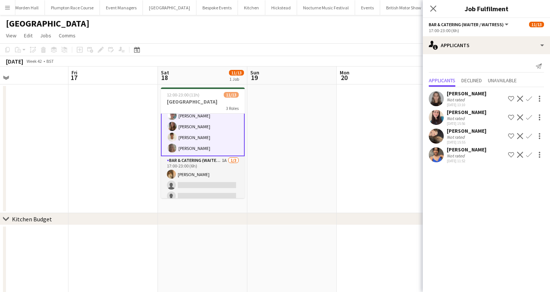
scroll to position [95, 0]
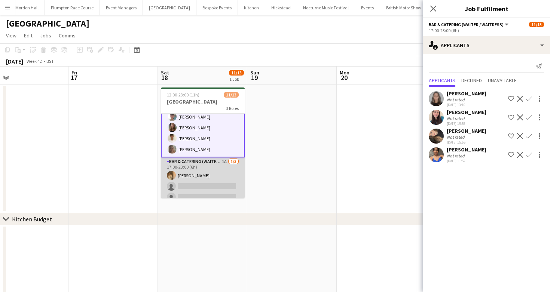
click at [210, 181] on app-card-role "Bar & Catering (Waiter / waitress) 1A [DATE] 17:00-23:00 (6h) [PERSON_NAME] sin…" at bounding box center [203, 181] width 84 height 47
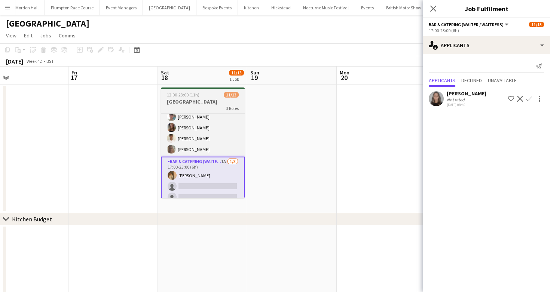
click at [221, 172] on app-card-role "Bar & Catering (Waiter / waitress) 1A [DATE] 17:00-23:00 (6h) [PERSON_NAME] sin…" at bounding box center [203, 181] width 84 height 49
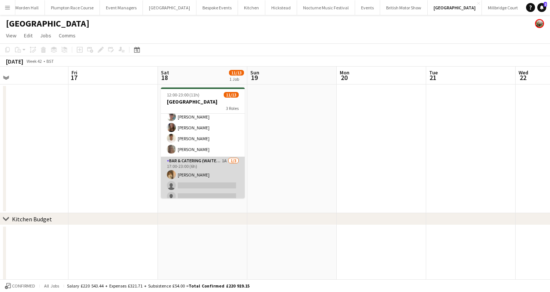
click at [219, 164] on app-card-role "Bar & Catering (Waiter / waitress) 1A [DATE] 17:00-23:00 (6h) [PERSON_NAME] sin…" at bounding box center [203, 180] width 84 height 47
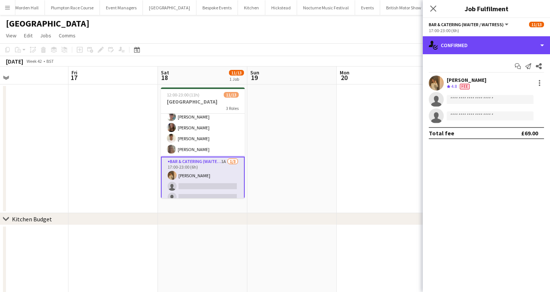
click at [483, 47] on div "single-neutral-actions-check-2 Confirmed" at bounding box center [486, 45] width 127 height 18
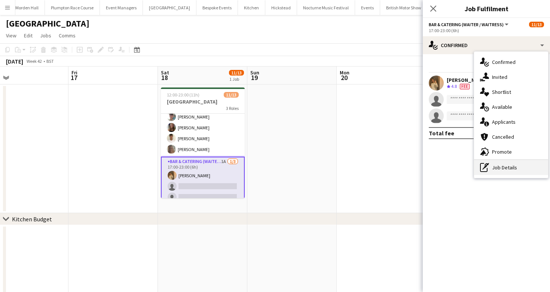
click at [493, 165] on div "pen-write Job Details" at bounding box center [511, 167] width 74 height 15
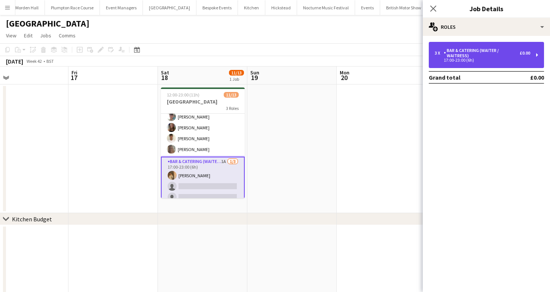
click at [488, 62] on div "3 x Bar & Catering (Waiter / waitress) £0.00 17:00-23:00 (6h)" at bounding box center [486, 55] width 115 height 26
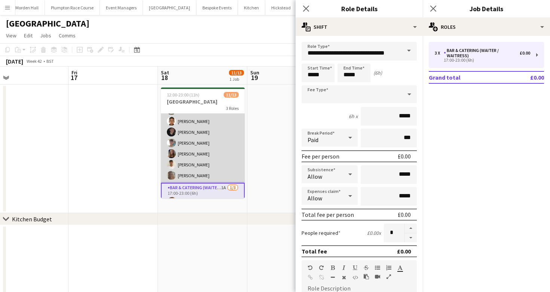
click at [220, 139] on app-card-role "Bar & Catering (Waiter / waitress) [DATE] 17:00-23:00 (6h) [PERSON_NAME] [PERSO…" at bounding box center [203, 132] width 84 height 101
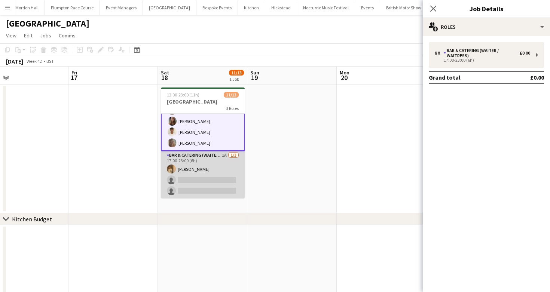
click at [217, 169] on app-card-role "Bar & Catering (Waiter / waitress) 1A [DATE] 17:00-23:00 (6h) [PERSON_NAME] sin…" at bounding box center [203, 174] width 84 height 47
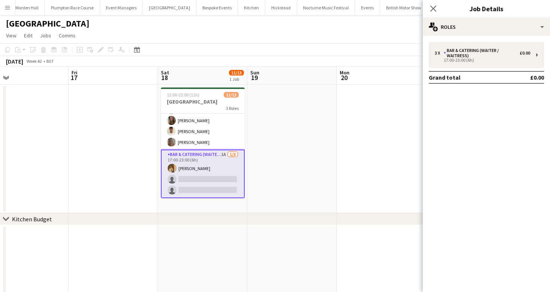
scroll to position [101, 0]
click at [469, 70] on div "3 x Bar & Catering (Waiter / waitress) £0.00 17:00-23:00 (6h) Grand total £0.00" at bounding box center [486, 63] width 127 height 42
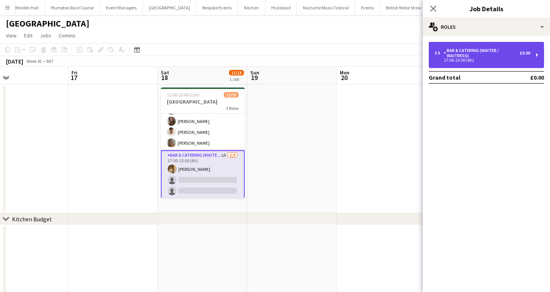
click at [498, 55] on div "Bar & Catering (Waiter / waitress)" at bounding box center [482, 53] width 76 height 10
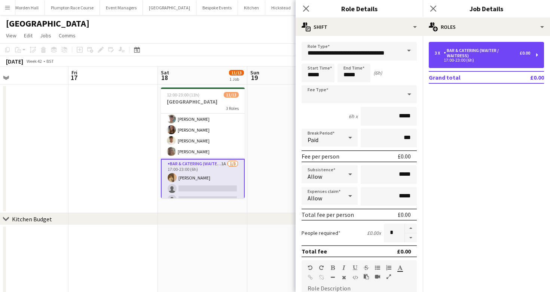
scroll to position [102, 0]
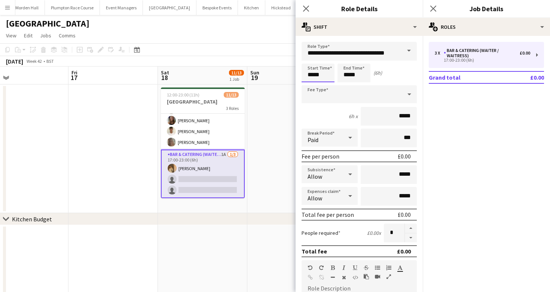
click at [312, 77] on input "*****" at bounding box center [318, 73] width 33 height 19
click at [312, 58] on div at bounding box center [310, 59] width 15 height 7
click at [324, 57] on div at bounding box center [325, 59] width 15 height 7
type input "*****"
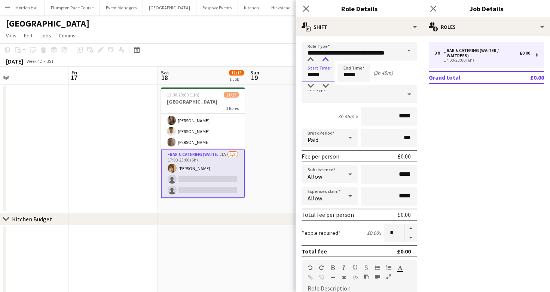
click at [324, 57] on div at bounding box center [325, 59] width 15 height 7
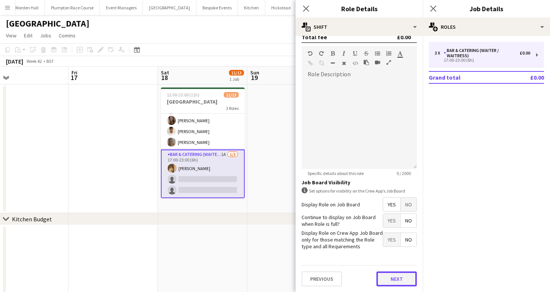
click at [404, 282] on button "Next" at bounding box center [396, 279] width 40 height 15
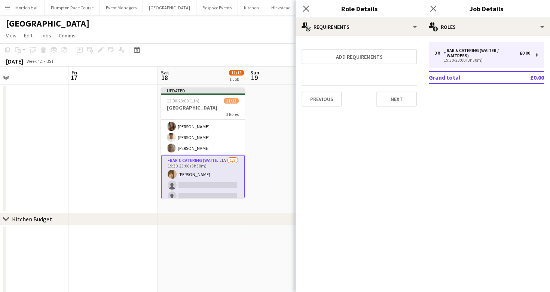
scroll to position [0, 0]
click at [207, 175] on app-card-role "Bar & Catering (Waiter / waitress) 1A [DATE] 19:30-23:00 (3h30m) [PERSON_NAME] …" at bounding box center [203, 180] width 84 height 49
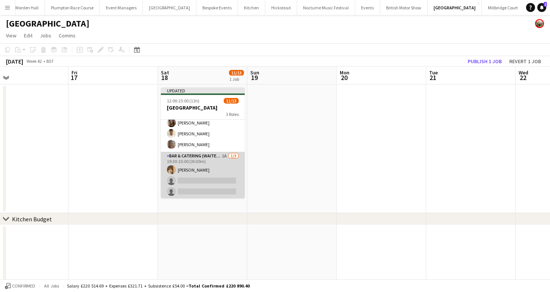
scroll to position [106, 0]
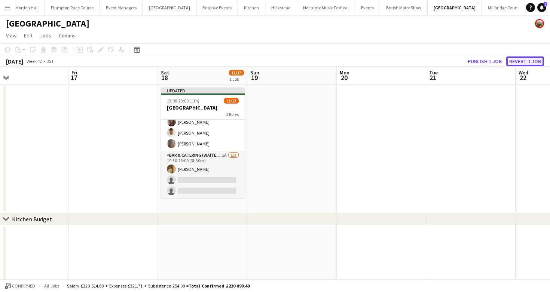
click at [527, 62] on button "Revert 1 job" at bounding box center [525, 62] width 38 height 10
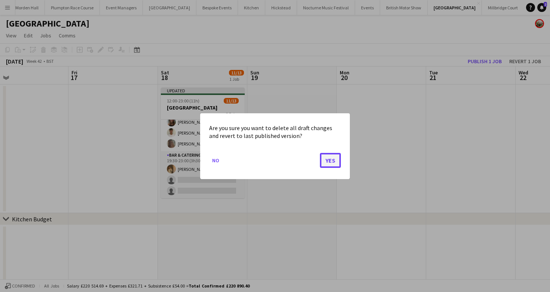
click at [332, 161] on button "Yes" at bounding box center [330, 160] width 21 height 15
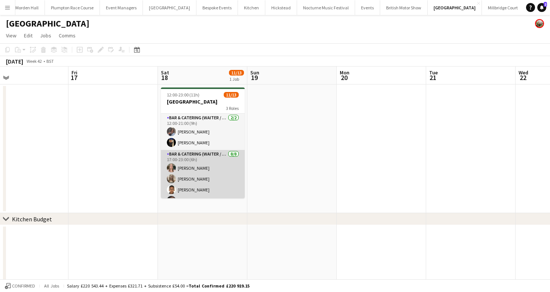
scroll to position [100, 0]
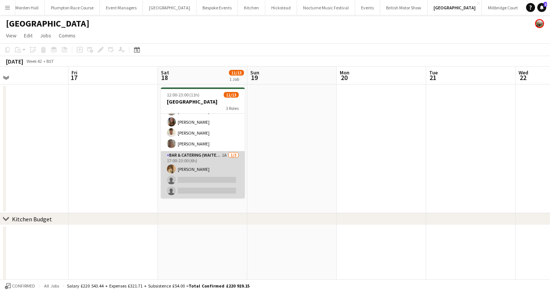
click at [205, 173] on app-card-role "Bar & Catering (Waiter / waitress) 1A [DATE] 17:00-23:00 (6h) [PERSON_NAME] sin…" at bounding box center [203, 174] width 84 height 47
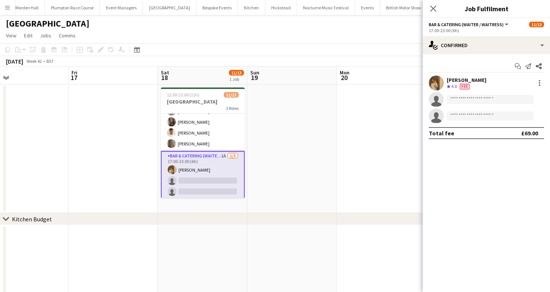
scroll to position [91, 0]
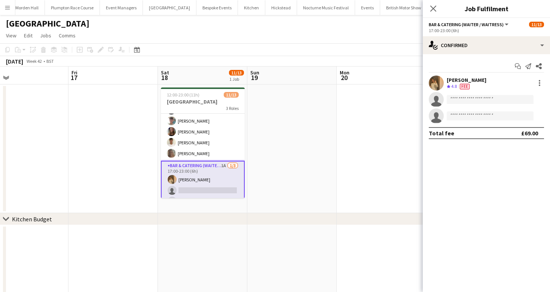
click at [497, 34] on app-options-switcher "Bar & Catering (Waiter / waitress) All roles Bar & Catering (Waiter / waitress)…" at bounding box center [486, 27] width 127 height 18
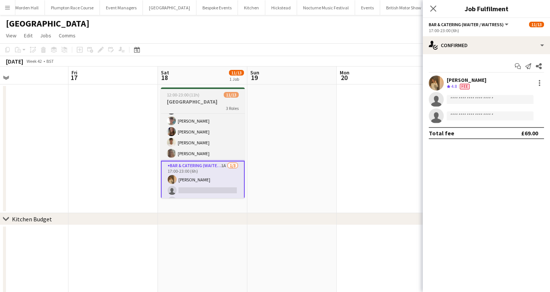
click at [181, 176] on app-card-role "Bar & Catering (Waiter / waitress) 1A [DATE] 17:00-23:00 (6h) [PERSON_NAME] sin…" at bounding box center [203, 185] width 84 height 49
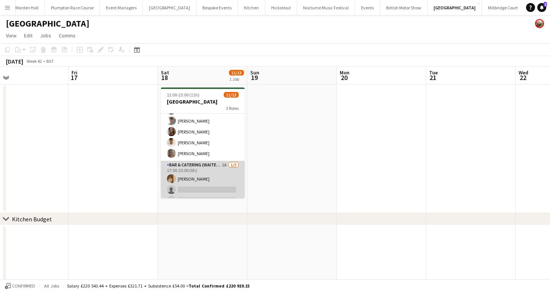
click at [175, 176] on app-card-role "Bar & Catering (Waiter / waitress) 1A [DATE] 17:00-23:00 (6h) [PERSON_NAME] sin…" at bounding box center [203, 184] width 84 height 47
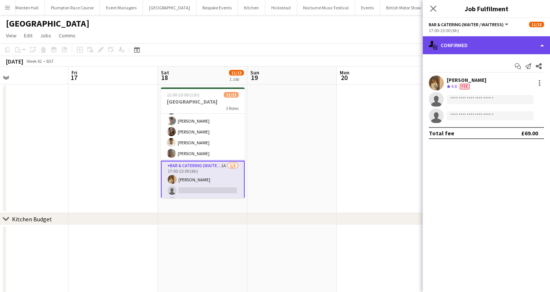
click at [499, 48] on div "single-neutral-actions-check-2 Confirmed" at bounding box center [486, 45] width 127 height 18
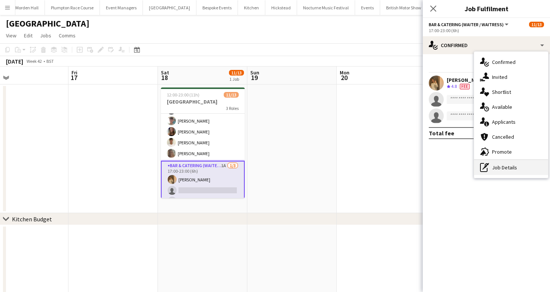
click at [506, 165] on div "pen-write Job Details" at bounding box center [511, 167] width 74 height 15
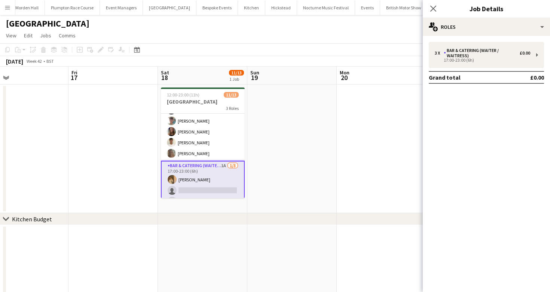
click at [489, 69] on div "3 x Bar & Catering (Waiter / waitress) £0.00 17:00-23:00 (6h) Grand total £0.00" at bounding box center [486, 63] width 127 height 42
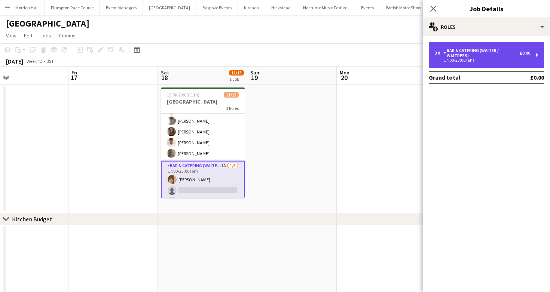
click at [481, 62] on div "3 x Bar & Catering (Waiter / waitress) £0.00 17:00-23:00 (6h)" at bounding box center [486, 55] width 115 height 26
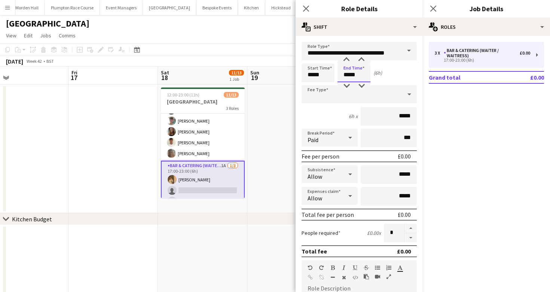
click at [351, 76] on input "*****" at bounding box center [354, 73] width 33 height 19
click at [363, 61] on div at bounding box center [361, 59] width 15 height 7
type input "*****"
click at [363, 61] on div at bounding box center [361, 59] width 15 height 7
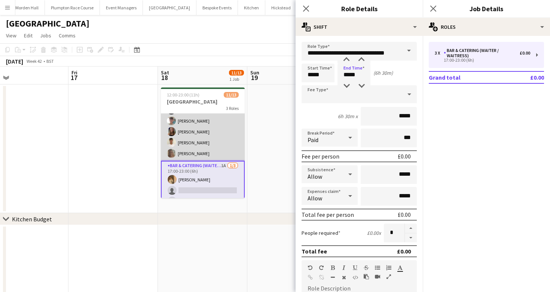
click at [223, 132] on app-card-role "Bar & Catering (Waiter / waitress) [DATE] 17:00-23:00 (6h) [PERSON_NAME] [PERSO…" at bounding box center [203, 109] width 84 height 101
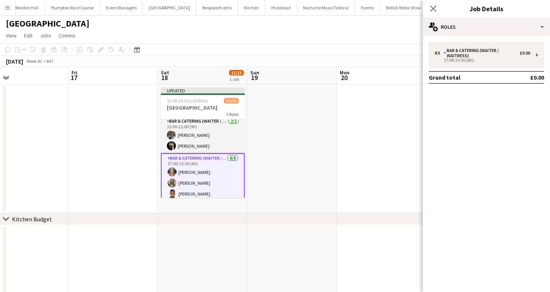
scroll to position [0, 0]
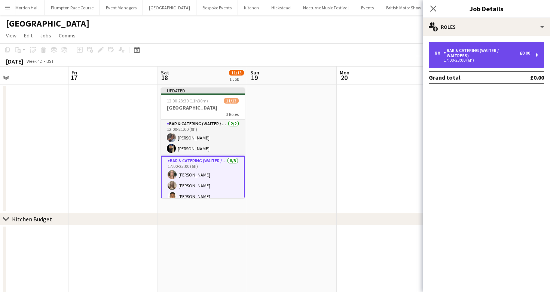
click at [494, 55] on div "Bar & Catering (Waiter / waitress)" at bounding box center [482, 53] width 76 height 10
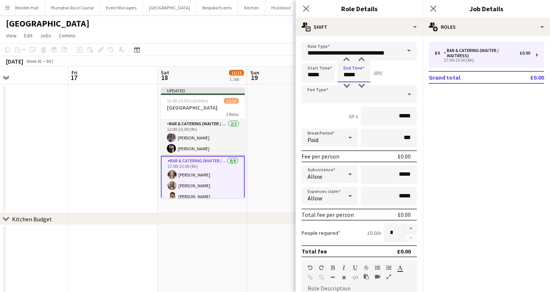
click at [348, 71] on input "*****" at bounding box center [354, 73] width 33 height 19
click at [348, 83] on div at bounding box center [346, 85] width 15 height 7
click at [363, 81] on input "*****" at bounding box center [354, 73] width 33 height 19
click at [363, 82] on div at bounding box center [361, 85] width 15 height 7
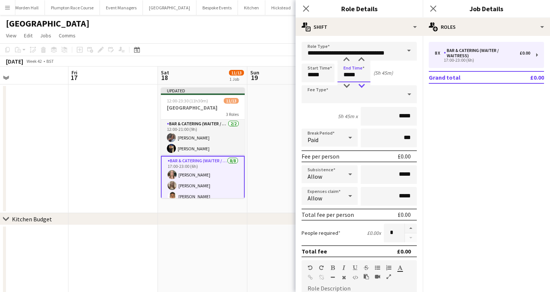
type input "*****"
click at [363, 82] on div at bounding box center [361, 85] width 15 height 7
click at [314, 112] on div "5h 30m x *****" at bounding box center [359, 116] width 115 height 19
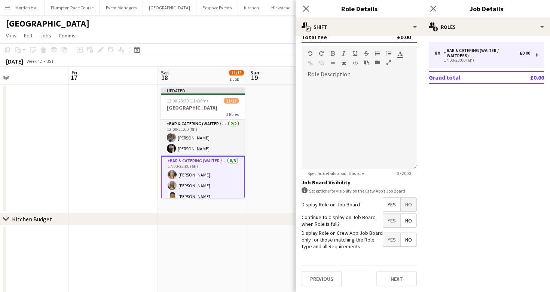
scroll to position [16, 0]
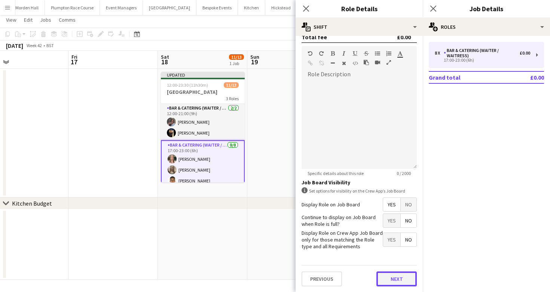
click at [390, 284] on button "Next" at bounding box center [396, 279] width 40 height 15
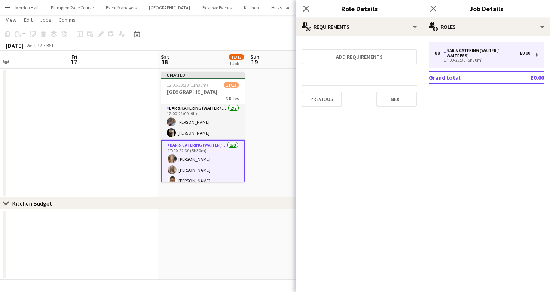
scroll to position [0, 0]
click at [258, 37] on app-toolbar "Copy Paste Paste Command V Paste with crew Command Shift V Paste linked Job [GE…" at bounding box center [275, 34] width 550 height 13
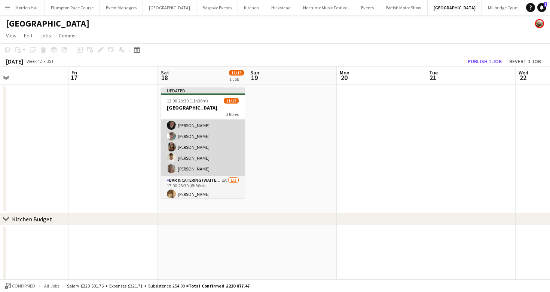
scroll to position [78, 0]
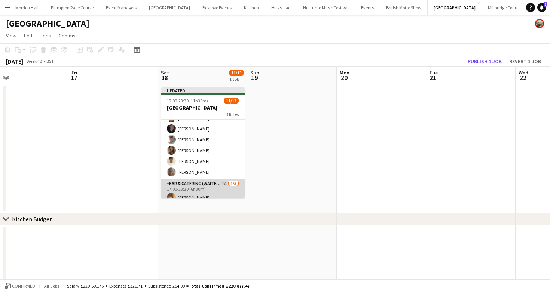
click at [212, 187] on app-card-role "Bar & Catering (Waiter / waitress) 1A [DATE] 17:00-23:30 (6h30m) [PERSON_NAME] …" at bounding box center [203, 203] width 84 height 47
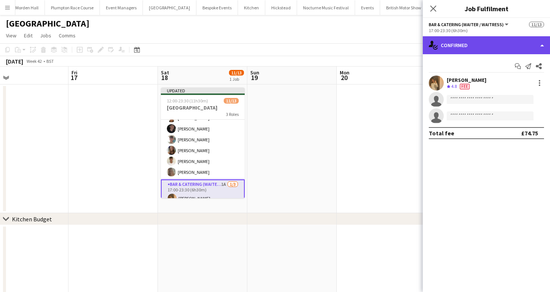
click at [481, 52] on div "single-neutral-actions-check-2 Confirmed" at bounding box center [486, 45] width 127 height 18
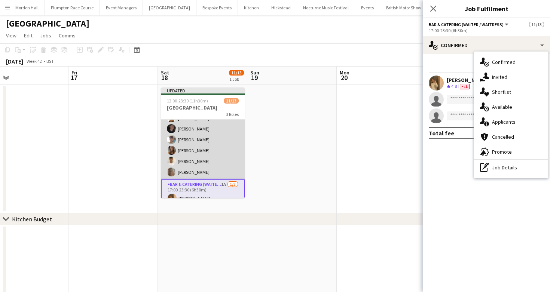
click at [201, 170] on app-card-role "Bar & Catering (Waiter / waitress) [DATE] 17:00-22:30 (5h30m) [PERSON_NAME] [PE…" at bounding box center [203, 128] width 84 height 101
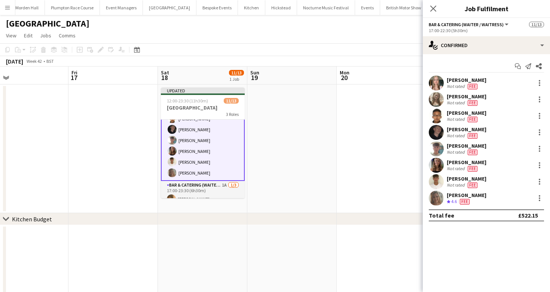
scroll to position [79, 0]
click at [201, 187] on app-card-role "Bar & Catering (Waiter / waitress) 1A [DATE] 17:00-23:30 (6h30m) [PERSON_NAME] …" at bounding box center [203, 203] width 84 height 47
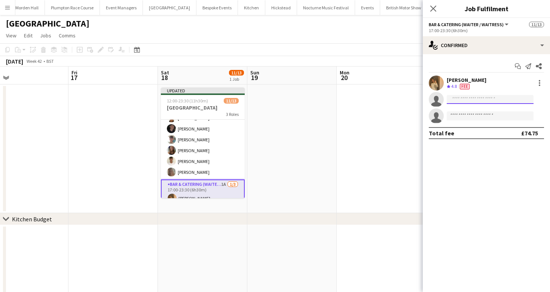
click at [491, 101] on input at bounding box center [490, 99] width 87 height 9
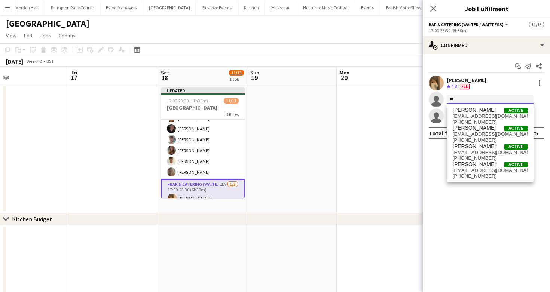
type input "*"
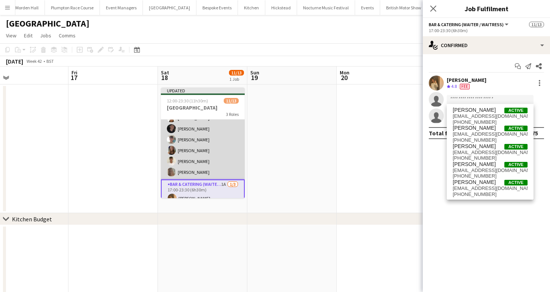
click at [228, 142] on app-card-role "Bar & Catering (Waiter / waitress) [DATE] 17:00-22:30 (5h30m) [PERSON_NAME] [PE…" at bounding box center [203, 128] width 84 height 101
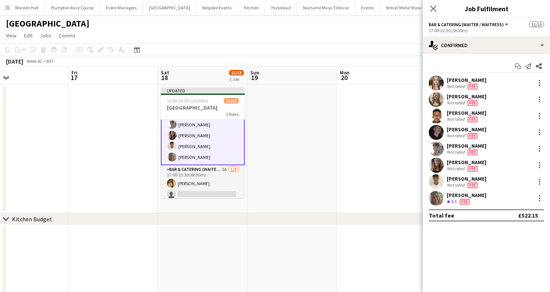
scroll to position [95, 0]
click at [538, 180] on div at bounding box center [539, 181] width 9 height 9
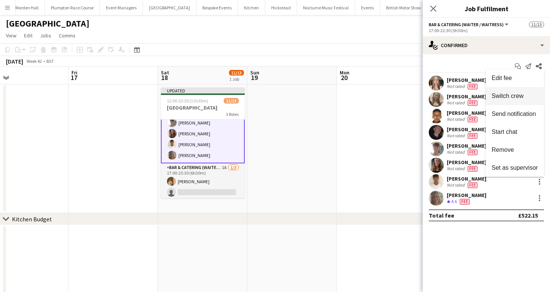
click at [507, 95] on span "Switch crew" at bounding box center [508, 96] width 32 height 6
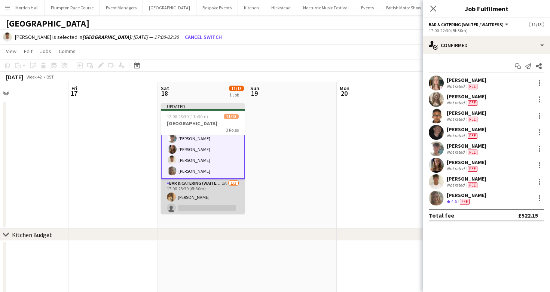
click at [204, 191] on app-card-role "Bar & Catering (Waiter / waitress) 1A [DATE] 17:00-23:30 (6h30m) [PERSON_NAME] …" at bounding box center [203, 202] width 84 height 47
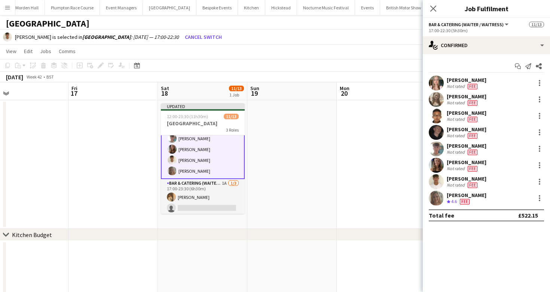
scroll to position [95, 0]
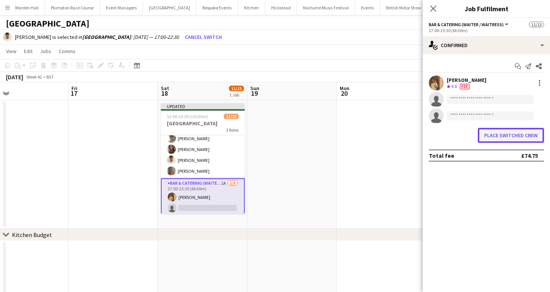
click at [529, 135] on button "Place switched crew" at bounding box center [511, 135] width 66 height 15
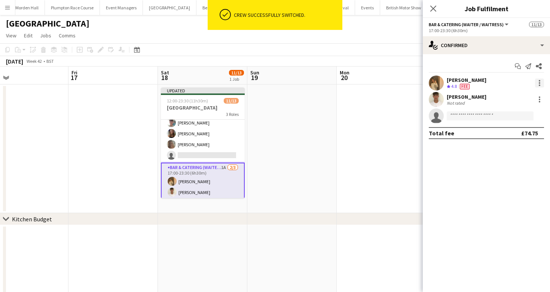
click at [541, 84] on div at bounding box center [539, 83] width 9 height 9
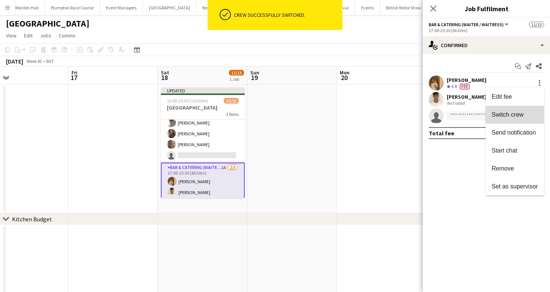
click at [513, 117] on span "Switch crew" at bounding box center [508, 115] width 32 height 6
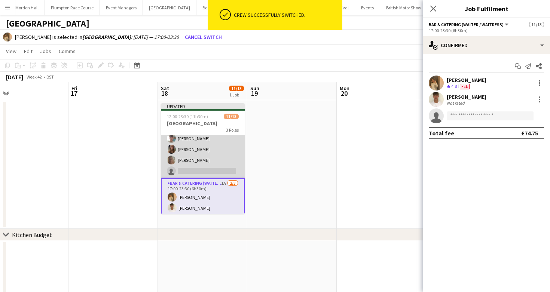
click at [209, 145] on app-card-role "Bar & Catering (Waiter / waitress) 4A [DATE] 17:00-22:30 (5h30m) [PERSON_NAME] …" at bounding box center [203, 127] width 84 height 101
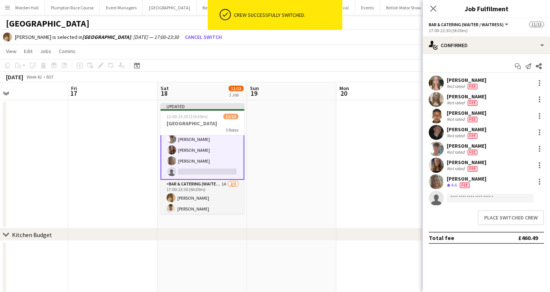
scroll to position [95, 0]
click at [505, 219] on button "Place switched crew" at bounding box center [511, 217] width 66 height 15
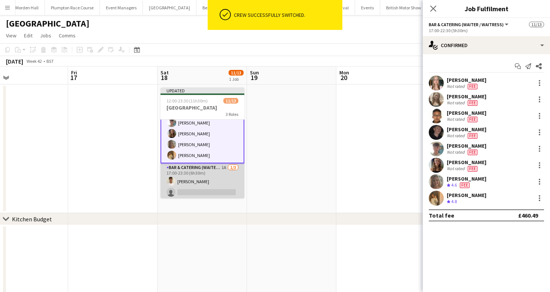
click at [214, 184] on app-card-role "Bar & Catering (Waiter / waitress) 1A [DATE] 17:00-23:30 (6h30m) [PERSON_NAME] …" at bounding box center [203, 187] width 84 height 47
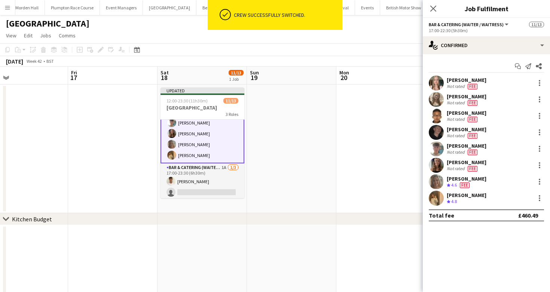
scroll to position [95, 0]
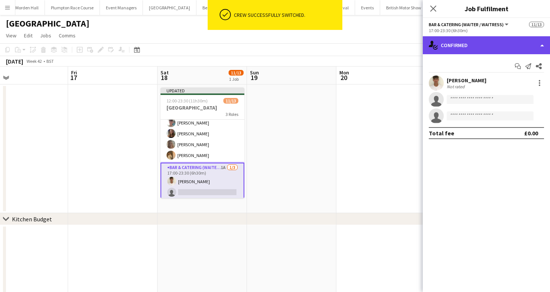
click at [495, 40] on div "single-neutral-actions-check-2 Confirmed" at bounding box center [486, 45] width 127 height 18
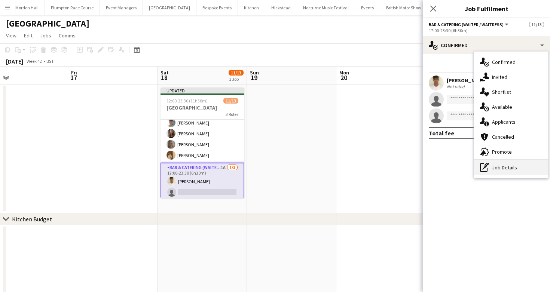
click at [504, 174] on div "pen-write Job Details" at bounding box center [511, 167] width 74 height 15
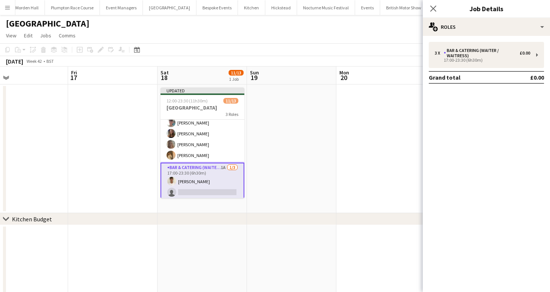
click at [184, 199] on app-date-cell "Updated 12:00-23:30 (11h30m) 11/13 Micklefield Hall 3 Roles Bar & Catering (Wai…" at bounding box center [202, 149] width 89 height 129
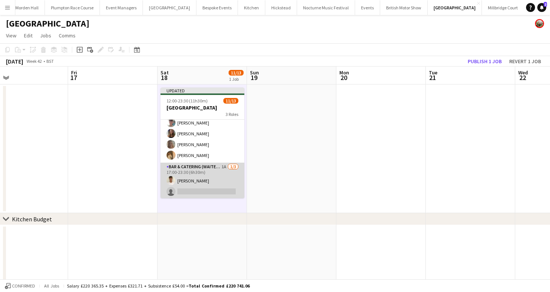
click at [200, 185] on app-card-role "Bar & Catering (Waiter / waitress) 1A [DATE] 17:00-23:30 (6h30m) [PERSON_NAME] …" at bounding box center [203, 186] width 84 height 47
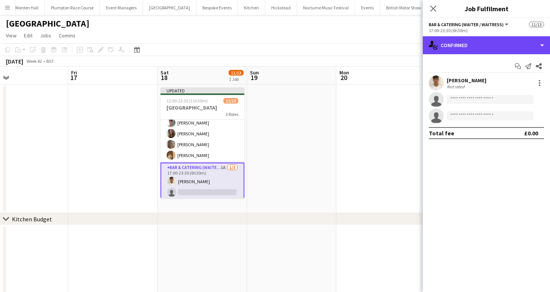
drag, startPoint x: 471, startPoint y: 38, endPoint x: 476, endPoint y: 79, distance: 41.1
click at [471, 38] on div "single-neutral-actions-check-2 Confirmed" at bounding box center [486, 45] width 127 height 18
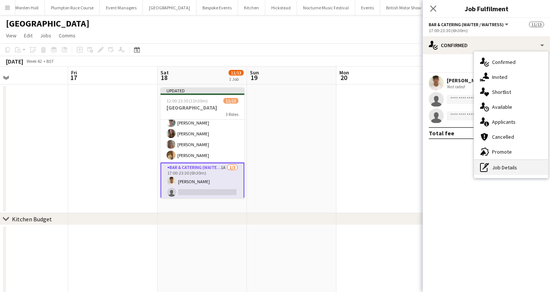
click at [504, 171] on div "pen-write Job Details" at bounding box center [511, 167] width 74 height 15
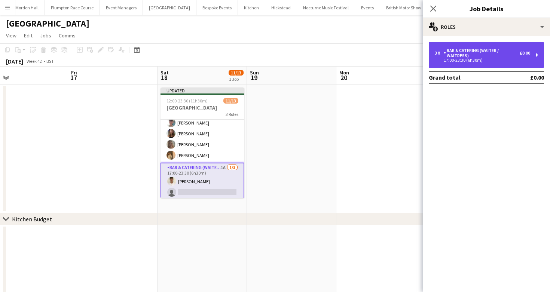
click at [480, 62] on div "17:00-23:30 (6h30m)" at bounding box center [482, 60] width 95 height 4
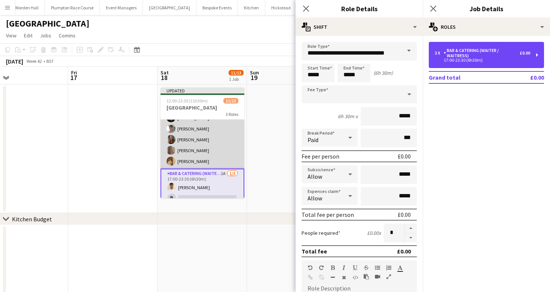
scroll to position [88, 0]
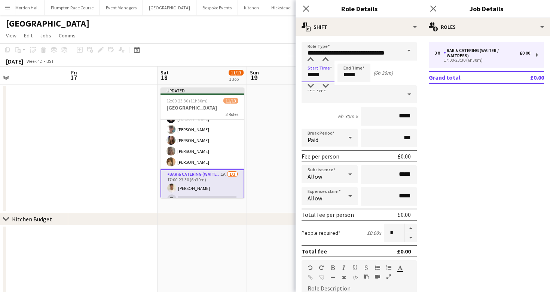
click at [315, 72] on input "*****" at bounding box center [318, 73] width 33 height 19
click at [313, 60] on div at bounding box center [310, 59] width 15 height 7
type input "*****"
click at [313, 60] on div at bounding box center [310, 59] width 15 height 7
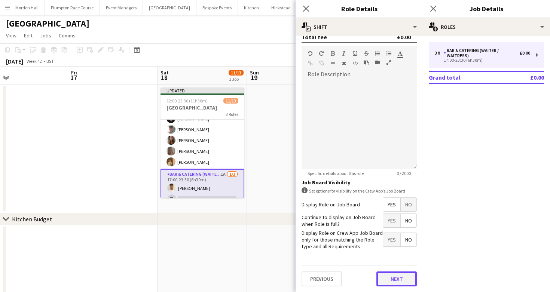
click at [397, 275] on button "Next" at bounding box center [396, 279] width 40 height 15
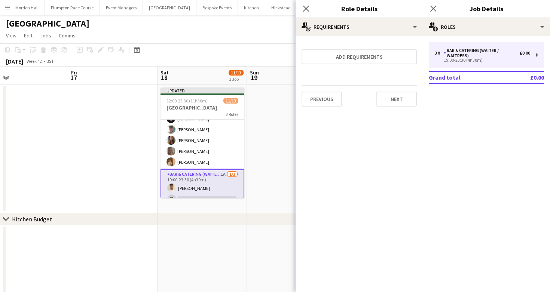
scroll to position [0, 0]
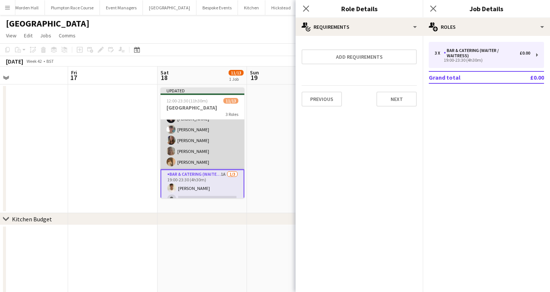
click at [222, 150] on app-card-role "Bar & Catering (Waiter / waitress) [DATE] 17:00-22:30 (5h30m) [PERSON_NAME] [PE…" at bounding box center [203, 118] width 84 height 101
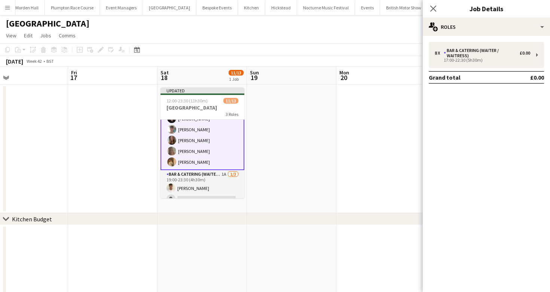
scroll to position [78, 0]
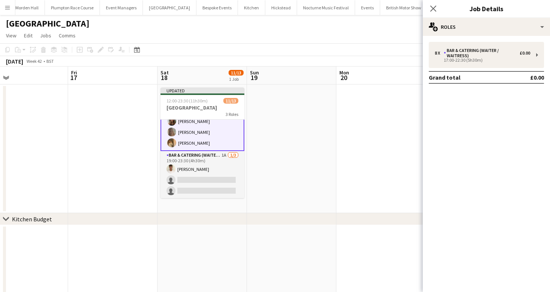
click at [223, 143] on app-card-role "Bar & Catering (Waiter / waitress) [DATE] 17:00-22:30 (5h30m) [PERSON_NAME] [PE…" at bounding box center [203, 99] width 84 height 103
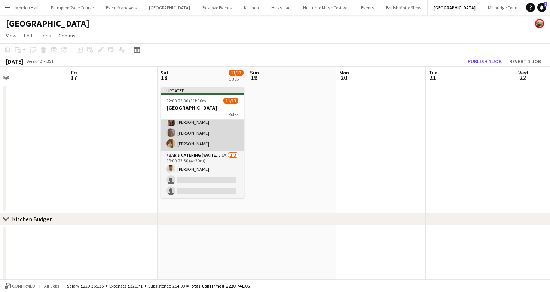
click at [198, 149] on app-card-role "Bar & Catering (Waiter / waitress) [DATE] 17:00-22:30 (5h30m) [PERSON_NAME] [PE…" at bounding box center [203, 100] width 84 height 101
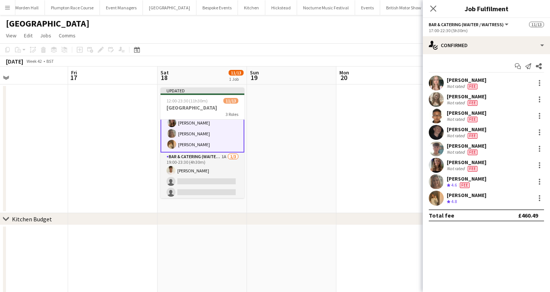
scroll to position [108, 0]
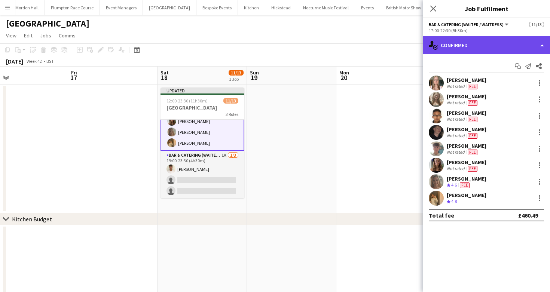
click at [513, 51] on div "single-neutral-actions-check-2 Confirmed" at bounding box center [486, 45] width 127 height 18
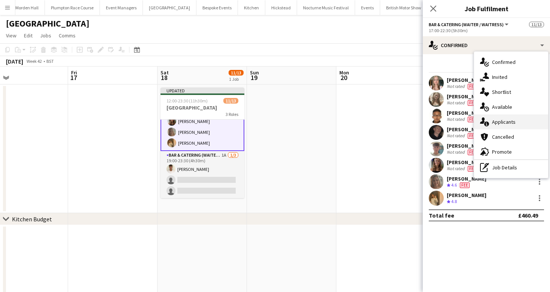
click at [519, 121] on div "single-neutral-actions-information Applicants" at bounding box center [511, 122] width 74 height 15
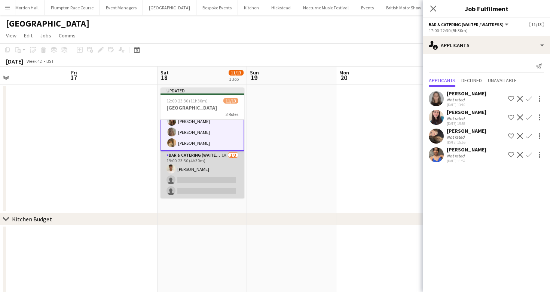
click at [226, 175] on app-card-role "Bar & Catering (Waiter / waitress) 1A [DATE] 19:00-23:30 (4h30m) [PERSON_NAME] …" at bounding box center [203, 174] width 84 height 47
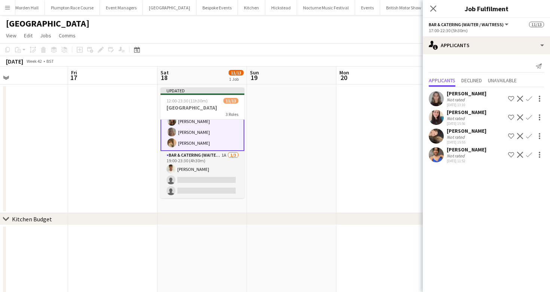
scroll to position [107, 0]
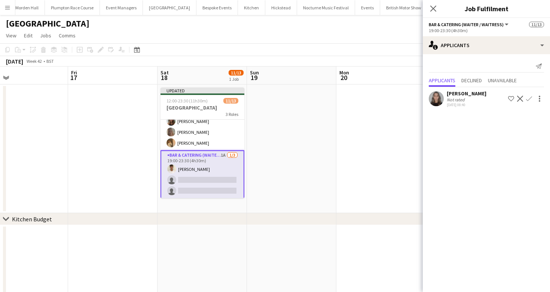
click at [201, 191] on app-card-role "Bar & Catering (Waiter / waitress) 1A [DATE] 19:00-23:30 (4h30m) [PERSON_NAME] …" at bounding box center [203, 174] width 84 height 49
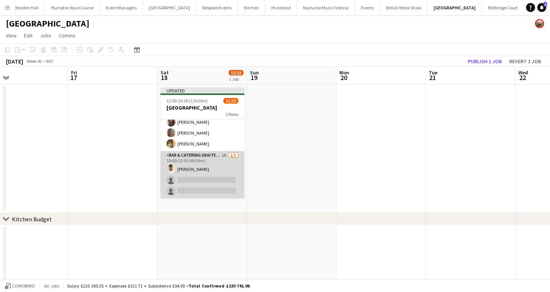
click at [201, 191] on app-card-role "Bar & Catering (Waiter / waitress) 1A [DATE] 19:00-23:30 (4h30m) [PERSON_NAME] …" at bounding box center [203, 174] width 84 height 47
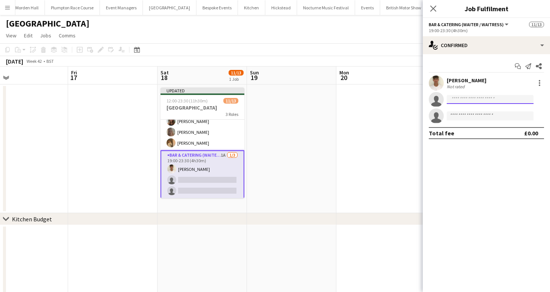
click at [479, 103] on input at bounding box center [490, 99] width 87 height 9
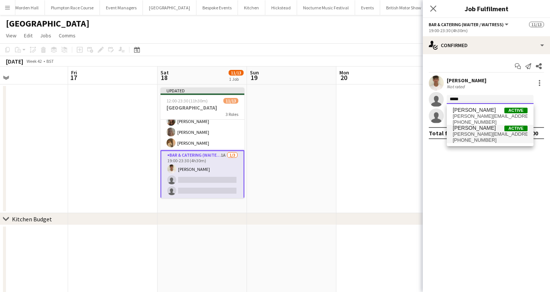
type input "*****"
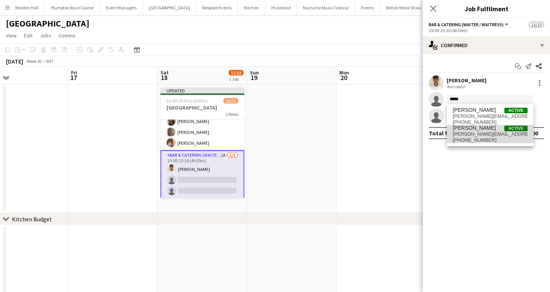
click at [476, 127] on span "[PERSON_NAME]" at bounding box center [474, 128] width 43 height 6
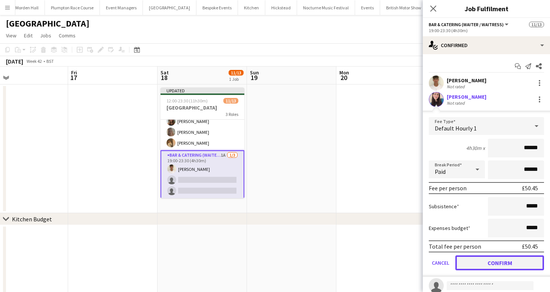
click at [489, 268] on button "Confirm" at bounding box center [499, 263] width 89 height 15
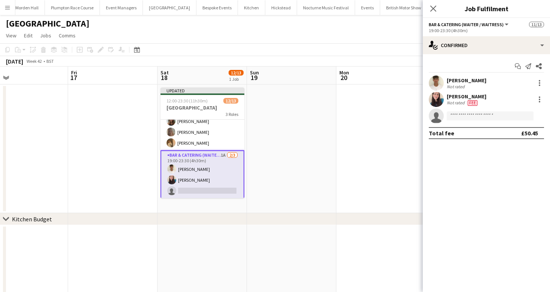
click at [379, 62] on div "[DATE] Week 42 • BST Publish 1 job Revert 1 job" at bounding box center [275, 61] width 550 height 10
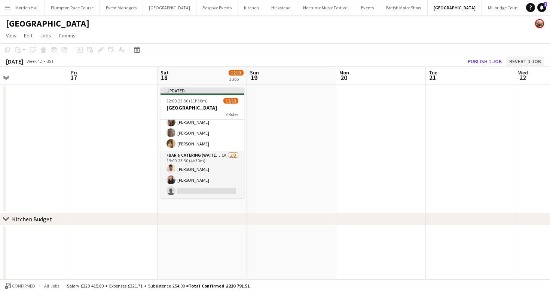
scroll to position [106, 0]
click at [481, 64] on button "Publish 1 job" at bounding box center [485, 62] width 40 height 10
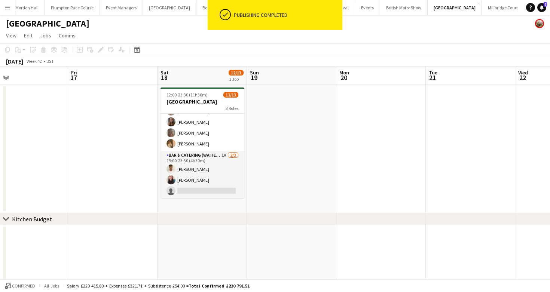
scroll to position [0, 0]
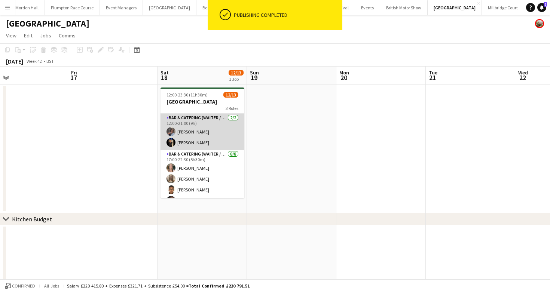
click at [220, 131] on app-card-role "Bar & Catering (Waiter / waitress) [DATE] 12:00-21:00 (9h) [PERSON_NAME] Edema …" at bounding box center [203, 132] width 84 height 36
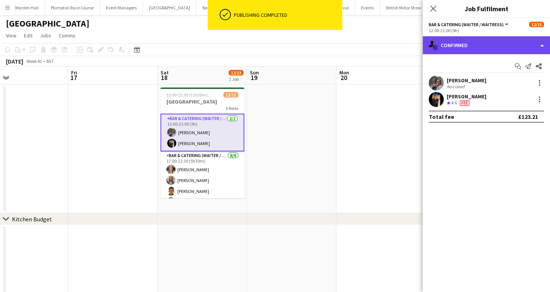
click at [476, 50] on div "single-neutral-actions-check-2 Confirmed" at bounding box center [486, 45] width 127 height 18
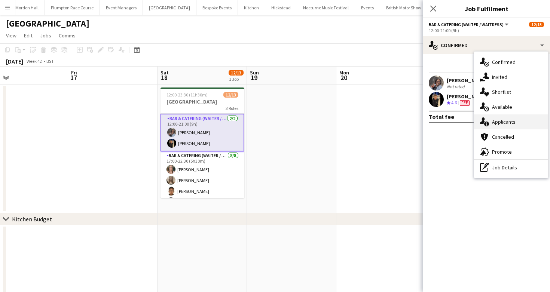
click at [519, 122] on div "single-neutral-actions-information Applicants" at bounding box center [511, 122] width 74 height 15
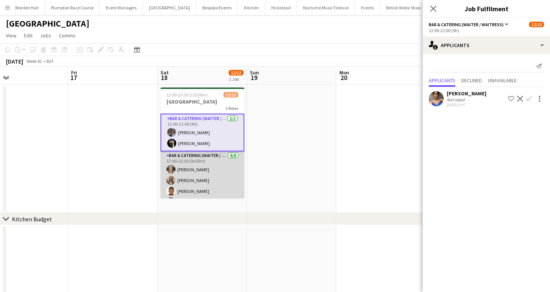
scroll to position [102, 0]
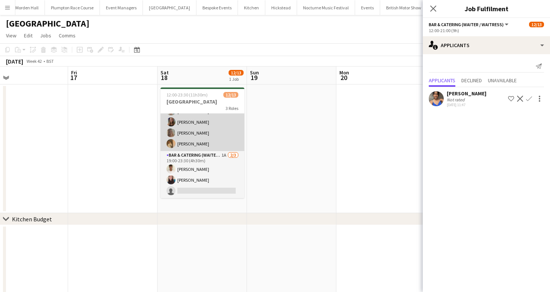
click at [191, 138] on app-card-role "Bar & Catering (Waiter / waitress) [DATE] 17:00-22:30 (5h30m) [PERSON_NAME] [PE…" at bounding box center [203, 100] width 84 height 101
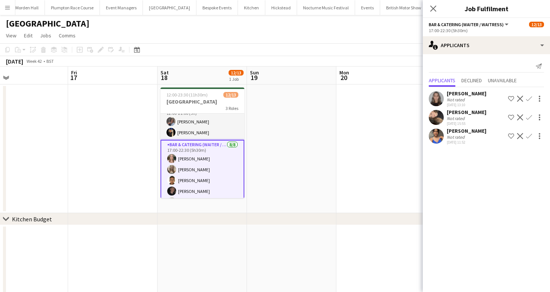
click at [191, 138] on app-card-role "Bar & Catering (Waiter / waitress) [DATE] 12:00-21:00 (9h) [PERSON_NAME] Edema …" at bounding box center [203, 122] width 84 height 36
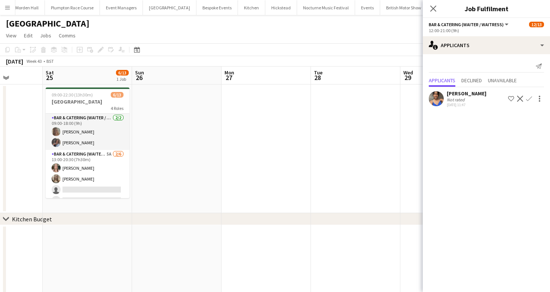
scroll to position [0, 252]
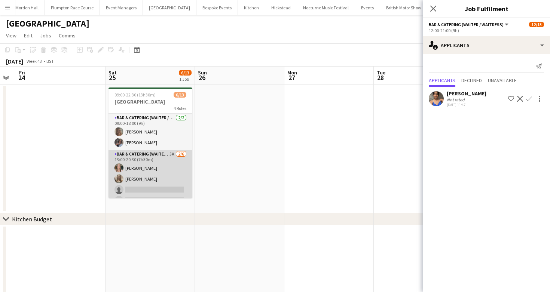
click at [151, 161] on app-card-role "Bar & Catering (Waiter / waitress) 5A [DATE] 13:00-20:30 (7h30m) [PERSON_NAME] …" at bounding box center [151, 190] width 84 height 80
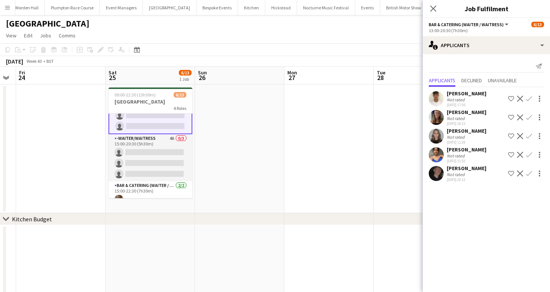
scroll to position [104, 0]
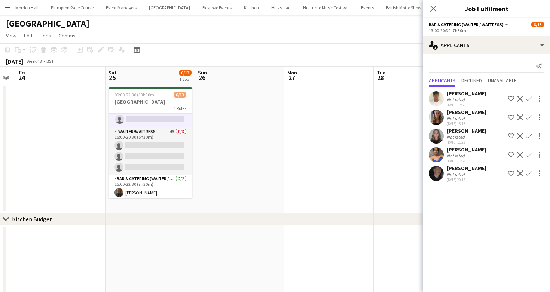
click at [530, 117] on app-icon "Confirm" at bounding box center [529, 118] width 6 height 6
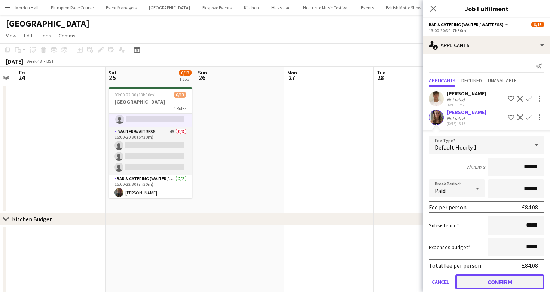
click at [479, 278] on button "Confirm" at bounding box center [499, 282] width 89 height 15
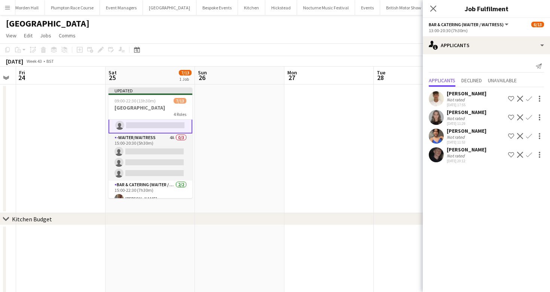
click at [531, 155] on app-icon "Confirm" at bounding box center [529, 155] width 6 height 6
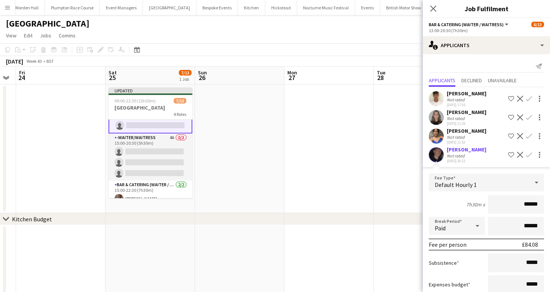
scroll to position [49, 0]
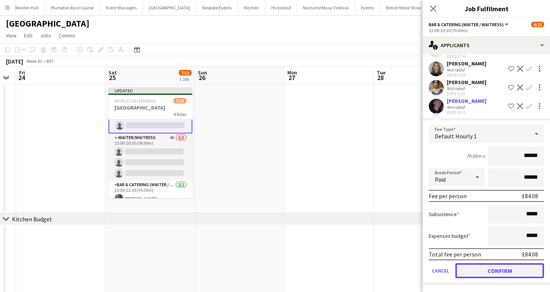
click at [473, 266] on button "Confirm" at bounding box center [499, 270] width 89 height 15
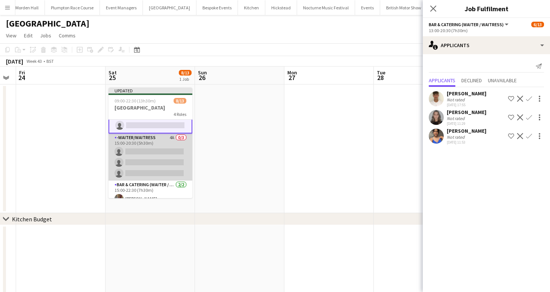
click at [162, 149] on app-card-role "-Waiter/Waitress 4A 0/3 15:00-20:30 (5h30m) single-neutral-actions single-neutr…" at bounding box center [151, 157] width 84 height 47
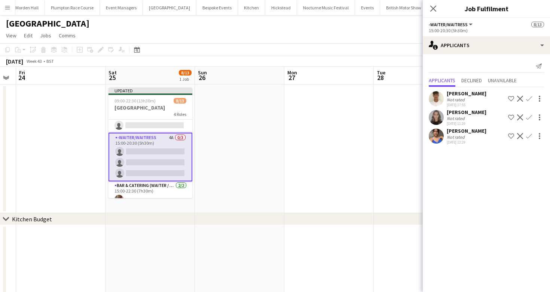
scroll to position [122, 0]
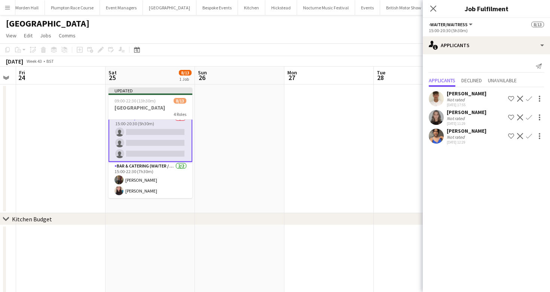
click at [455, 139] on div "Not rated" at bounding box center [456, 137] width 19 height 6
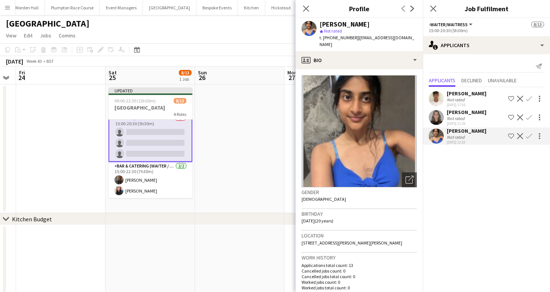
click at [529, 135] on app-icon "Confirm" at bounding box center [529, 136] width 6 height 6
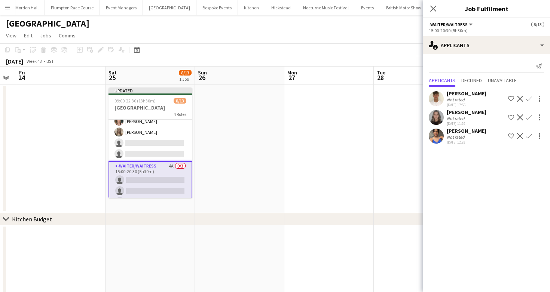
scroll to position [44, 0]
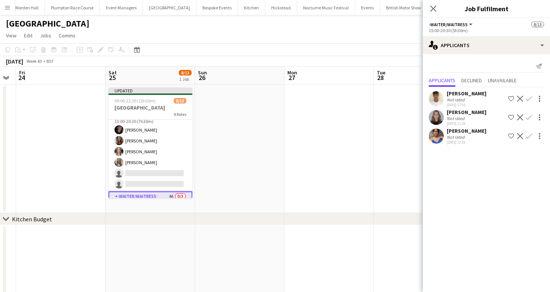
click at [283, 44] on app-toolbar "Copy Paste Paste Command V Paste with crew Command Shift V Paste linked Job [GE…" at bounding box center [275, 49] width 550 height 13
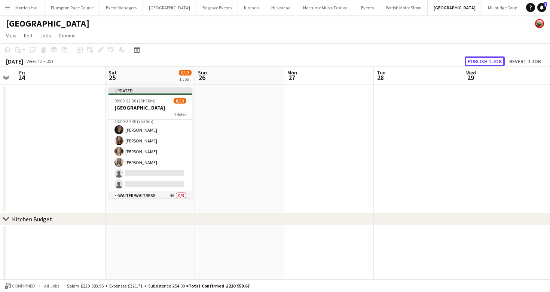
drag, startPoint x: 482, startPoint y: 64, endPoint x: 469, endPoint y: 64, distance: 13.1
click at [482, 64] on button "Publish 1 job" at bounding box center [485, 62] width 40 height 10
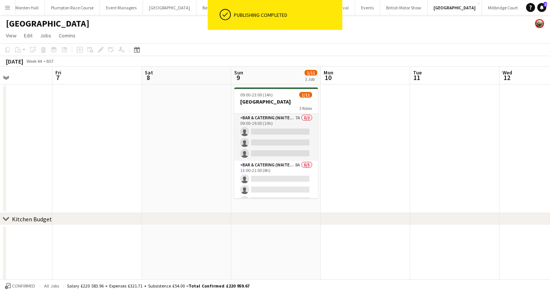
scroll to position [0, 223]
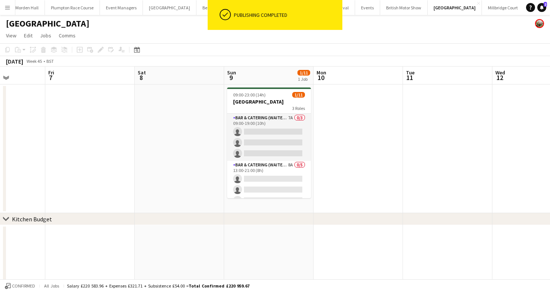
click at [289, 145] on app-card-role "Bar & Catering (Waiter / waitress) 7A 0/3 09:00-19:00 (10h) single-neutral-acti…" at bounding box center [269, 137] width 84 height 47
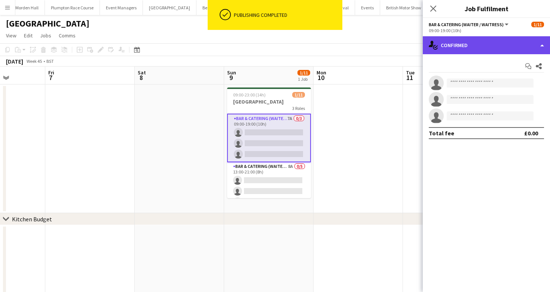
click at [501, 40] on div "single-neutral-actions-check-2 Confirmed" at bounding box center [486, 45] width 127 height 18
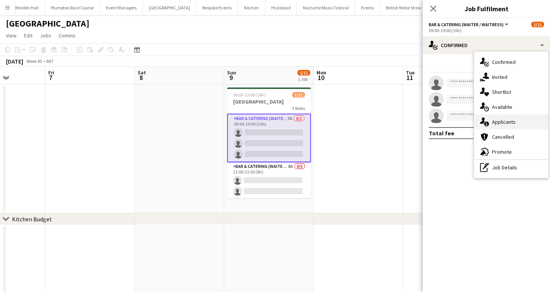
click at [519, 123] on div "single-neutral-actions-information Applicants" at bounding box center [511, 122] width 74 height 15
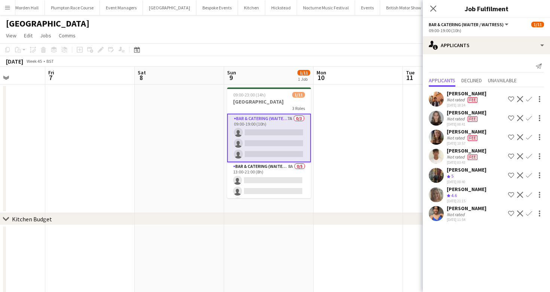
click at [530, 173] on app-icon "Confirm" at bounding box center [529, 176] width 6 height 6
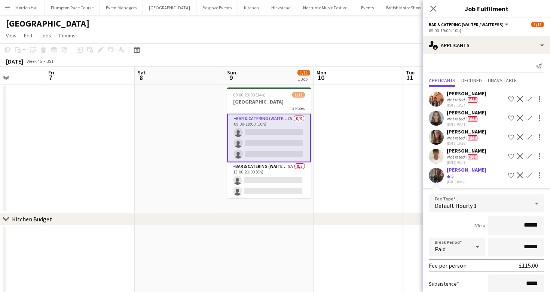
click at [457, 229] on div "10h x ******" at bounding box center [486, 225] width 115 height 19
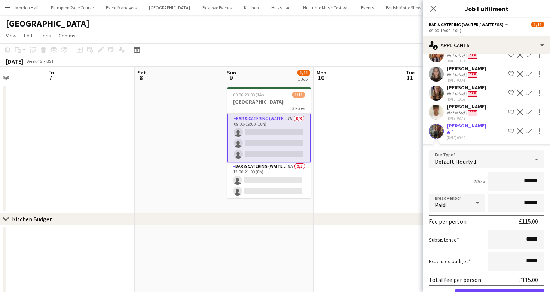
scroll to position [106, 0]
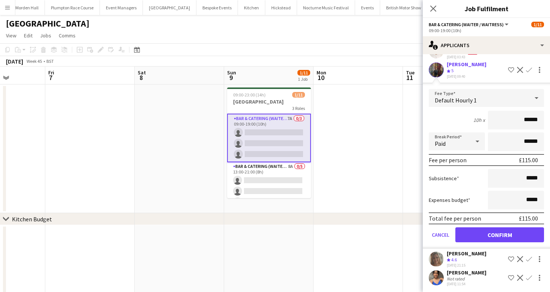
click at [371, 33] on app-page-menu "View Day view expanded Day view collapsed Month view Date picker Jump to [DATE]…" at bounding box center [275, 36] width 550 height 14
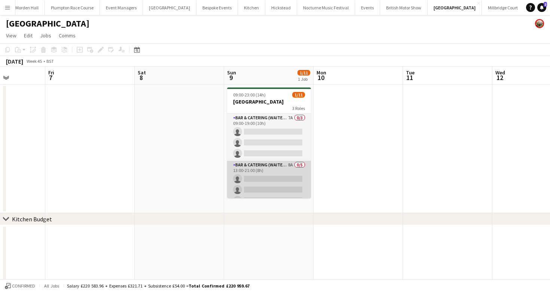
scroll to position [22, 0]
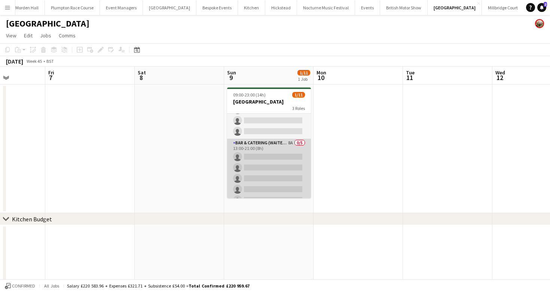
click at [268, 183] on app-card-role "Bar & Catering (Waiter / waitress) 8A 0/5 13:00-21:00 (8h) single-neutral-actio…" at bounding box center [269, 173] width 84 height 69
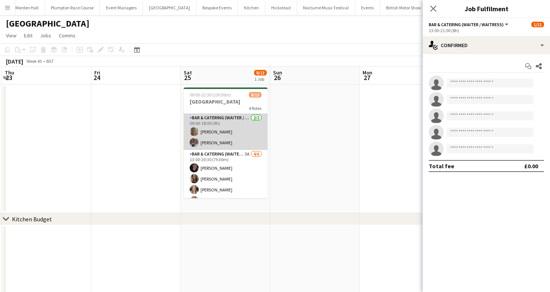
scroll to position [0, 177]
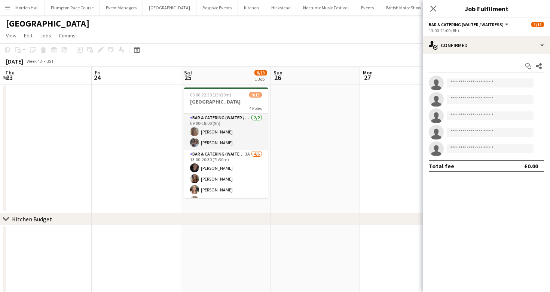
click at [232, 35] on app-page-menu "View Day view expanded Day view collapsed Month view Date picker Jump to [DATE]…" at bounding box center [275, 36] width 550 height 14
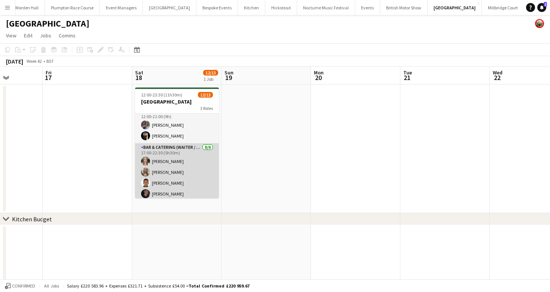
scroll to position [100, 0]
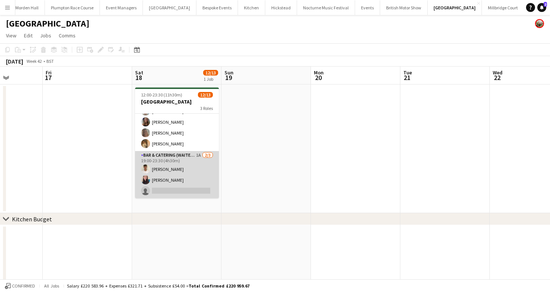
click at [191, 165] on app-card-role "Bar & Catering (Waiter / waitress) 1A [DATE] 19:00-23:30 (4h30m) [PERSON_NAME] …" at bounding box center [177, 174] width 84 height 47
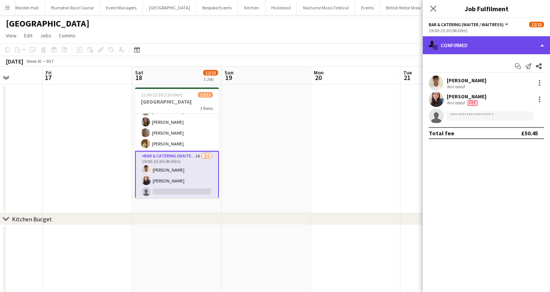
click at [470, 47] on div "single-neutral-actions-check-2 Confirmed" at bounding box center [486, 45] width 127 height 18
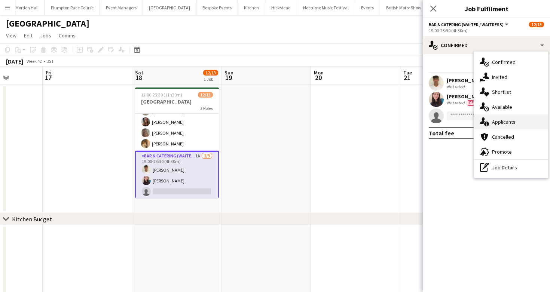
click at [519, 129] on div "single-neutral-actions-information Applicants" at bounding box center [511, 122] width 74 height 15
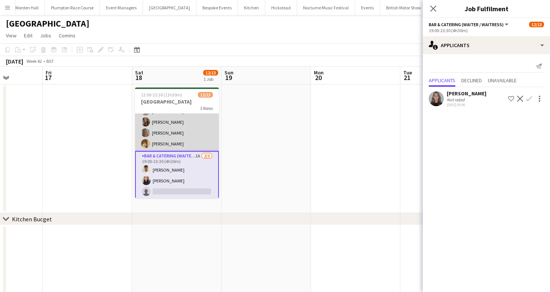
click at [184, 125] on app-card-role "Bar & Catering (Waiter / waitress) [DATE] 17:00-22:30 (5h30m) [PERSON_NAME] [PE…" at bounding box center [177, 100] width 84 height 101
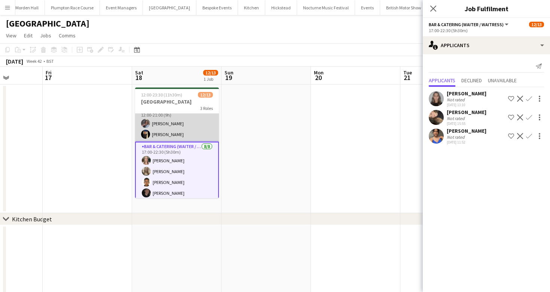
click at [178, 129] on app-card-role "Bar & Catering (Waiter / waitress) [DATE] 12:00-21:00 (9h) [PERSON_NAME] Edema …" at bounding box center [177, 124] width 84 height 36
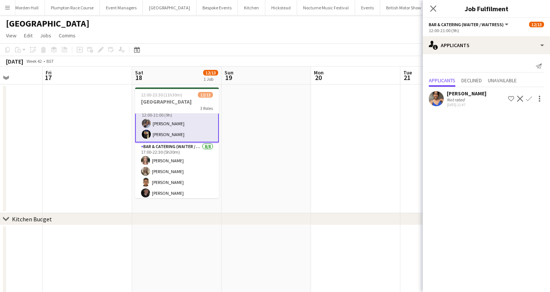
scroll to position [0, 0]
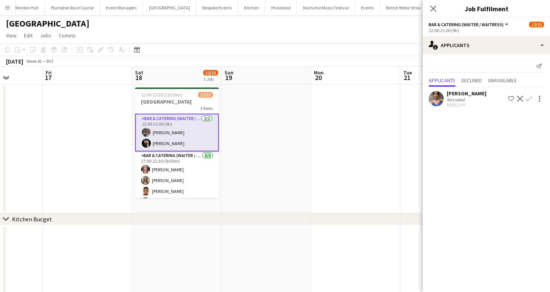
click at [206, 64] on div "[DATE] Week 42 • BST" at bounding box center [275, 61] width 550 height 10
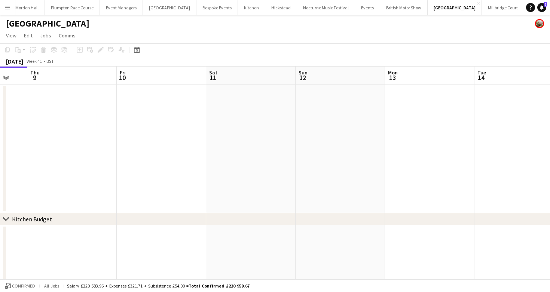
scroll to position [0, 150]
click at [524, 10] on button "LIMEKILN Close" at bounding box center [539, 7] width 30 height 15
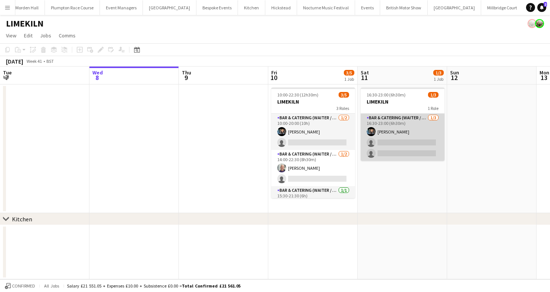
click at [403, 141] on app-card-role "Bar & Catering (Waiter / waitress) [DATE] 16:30-23:00 (6h30m) [PERSON_NAME] sin…" at bounding box center [403, 137] width 84 height 47
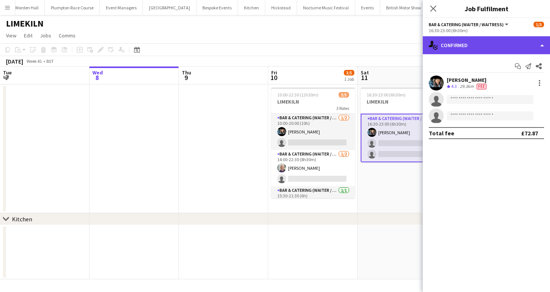
click at [471, 41] on div "single-neutral-actions-check-2 Confirmed" at bounding box center [486, 45] width 127 height 18
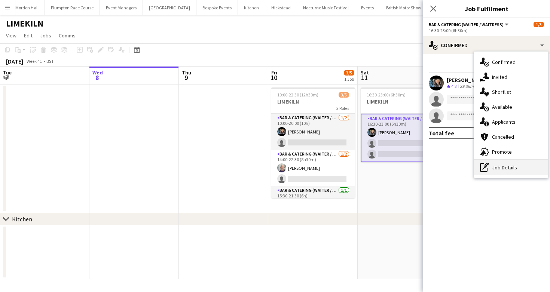
click at [491, 173] on div "pen-write Job Details" at bounding box center [511, 167] width 74 height 15
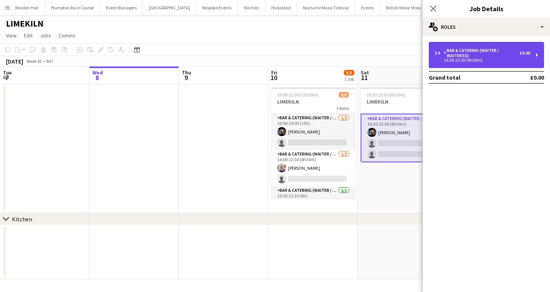
click at [470, 50] on div "Bar & Catering (Waiter / waitress)" at bounding box center [482, 53] width 76 height 10
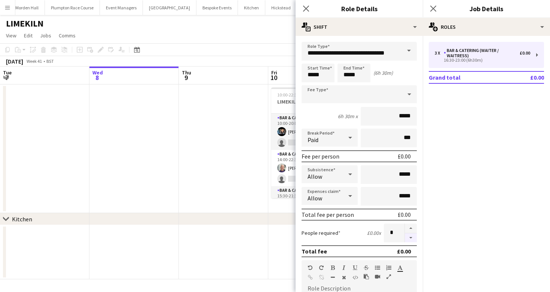
click at [412, 241] on button "button" at bounding box center [411, 238] width 12 height 9
type input "*"
click at [256, 58] on div "[DATE] Week 41 • BST" at bounding box center [275, 61] width 550 height 10
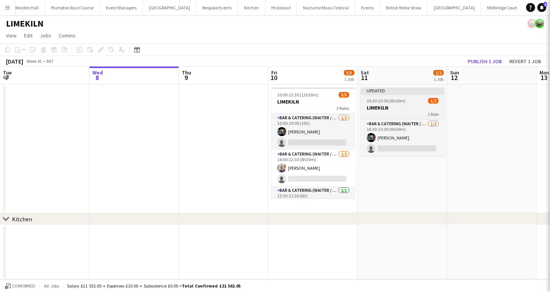
click at [405, 118] on app-job-card "Updated 16:30-23:00 (6h30m) 1/2 LIMEKILN 1 Role Bar & Catering (Waiter / waitre…" at bounding box center [403, 122] width 84 height 68
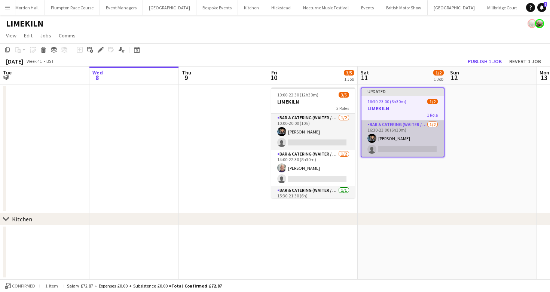
click at [382, 149] on app-card-role "Bar & Catering (Waiter / waitress) [DATE] 16:30-23:00 (6h30m) [PERSON_NAME] sin…" at bounding box center [402, 138] width 82 height 36
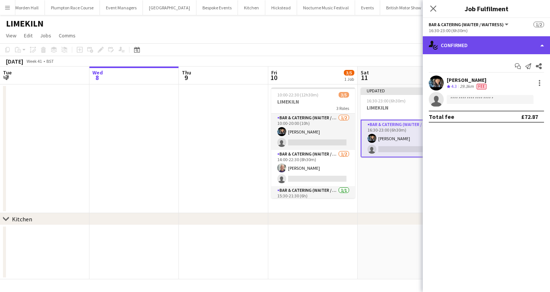
click at [463, 48] on div "single-neutral-actions-check-2 Confirmed" at bounding box center [486, 45] width 127 height 18
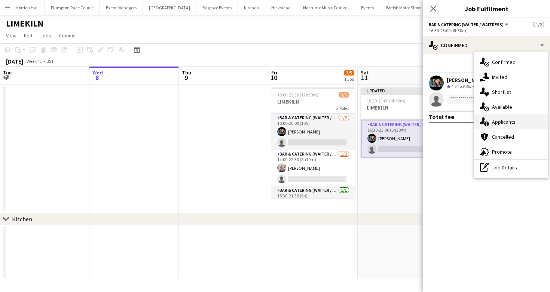
click at [503, 121] on span "Applicants" at bounding box center [504, 122] width 24 height 7
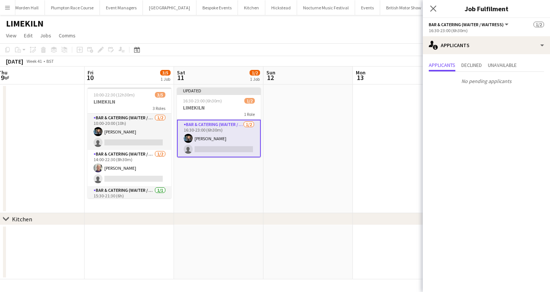
scroll to position [0, 207]
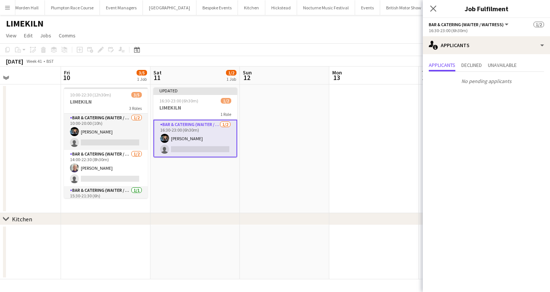
click at [274, 54] on app-toolbar "Copy Paste Paste Command V Paste with crew Command Shift V Paste linked Job [GE…" at bounding box center [275, 49] width 550 height 13
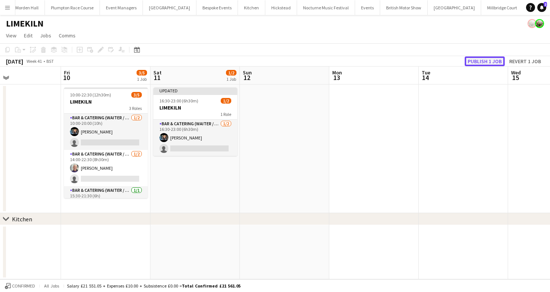
click at [487, 64] on button "Publish 1 job" at bounding box center [485, 62] width 40 height 10
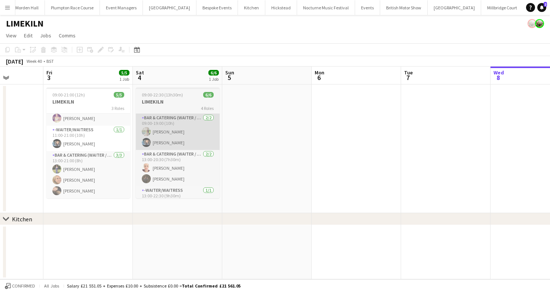
scroll to position [0, 0]
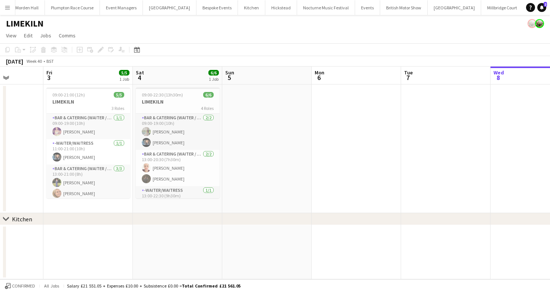
click at [417, 64] on div "[DATE] Week 40 • BST" at bounding box center [275, 61] width 550 height 10
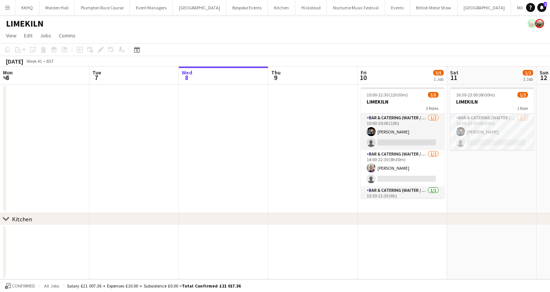
scroll to position [0, 251]
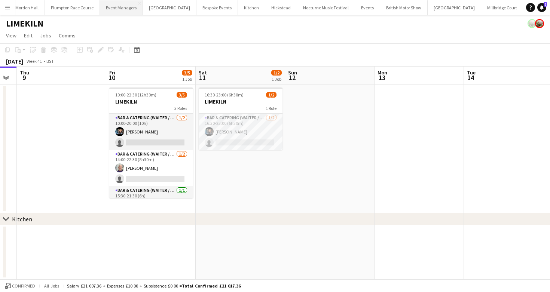
click at [112, 10] on button "Event Managers Close" at bounding box center [121, 7] width 43 height 15
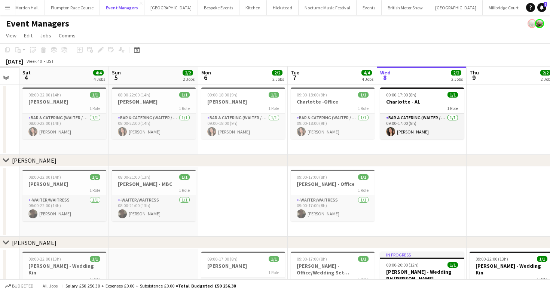
scroll to position [0, 162]
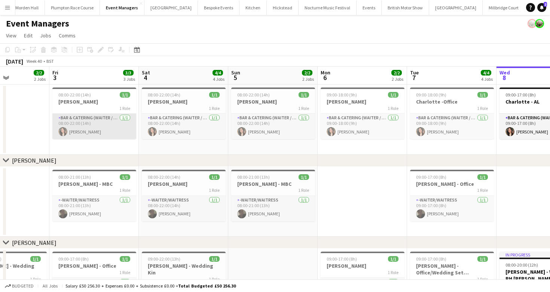
click at [91, 124] on app-card-role "Bar & Catering (Waiter / waitress) 1/1 08:00-22:00 (14h) Charlotte Margossian" at bounding box center [94, 126] width 84 height 25
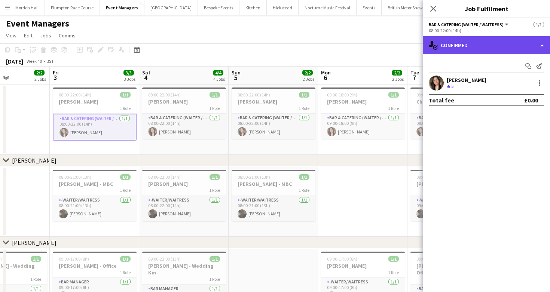
click at [484, 47] on div "single-neutral-actions-check-2 Confirmed" at bounding box center [486, 45] width 127 height 18
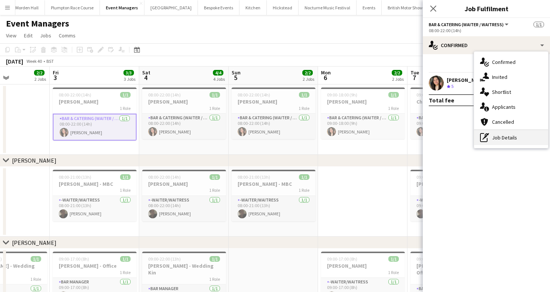
click at [510, 132] on div "pen-write Job Details" at bounding box center [511, 137] width 74 height 15
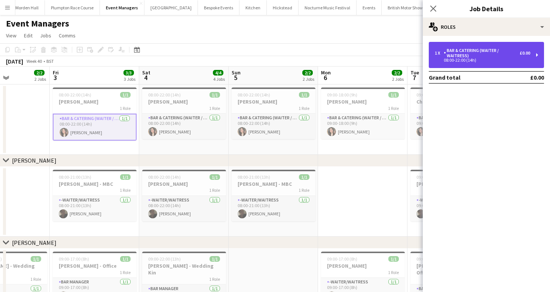
click at [471, 53] on div "Bar & Catering (Waiter / waitress)" at bounding box center [482, 53] width 76 height 10
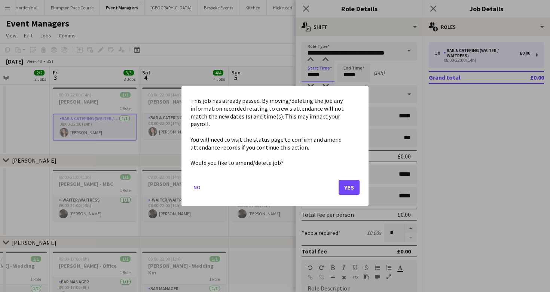
click at [325, 71] on body "Menu Boards Boards Boards All jobs Status Workforce Workforce My Workforce Recr…" at bounding box center [275, 216] width 550 height 433
click at [351, 187] on button "Yes" at bounding box center [349, 187] width 21 height 15
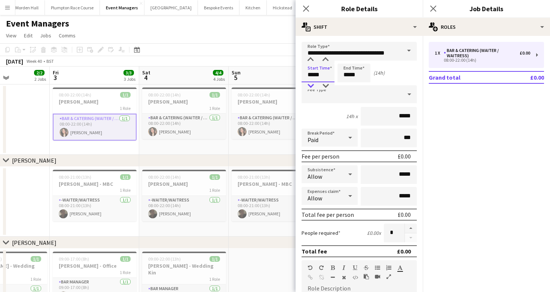
type input "*****"
click at [310, 83] on div at bounding box center [310, 85] width 15 height 7
click at [361, 69] on input "*****" at bounding box center [354, 73] width 33 height 19
click at [344, 58] on div at bounding box center [346, 59] width 15 height 7
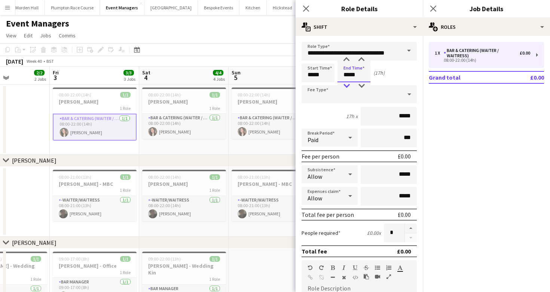
click at [348, 83] on div at bounding box center [346, 85] width 15 height 7
type input "*****"
click at [348, 83] on div at bounding box center [346, 85] width 15 height 7
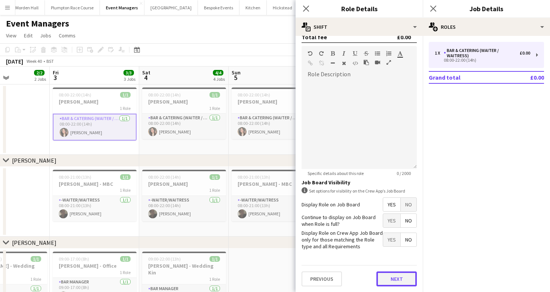
click at [397, 273] on button "Next" at bounding box center [396, 279] width 40 height 15
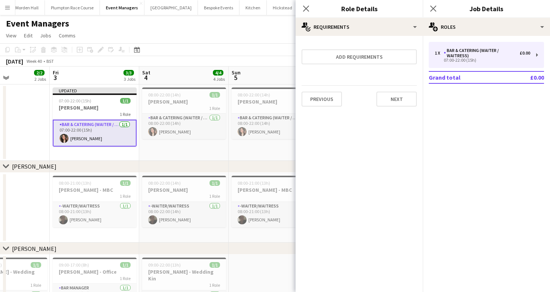
scroll to position [0, 0]
click at [175, 28] on div "Event Managers" at bounding box center [275, 22] width 550 height 14
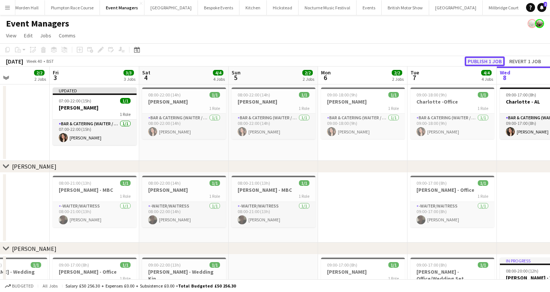
click at [492, 59] on button "Publish 1 job" at bounding box center [485, 62] width 40 height 10
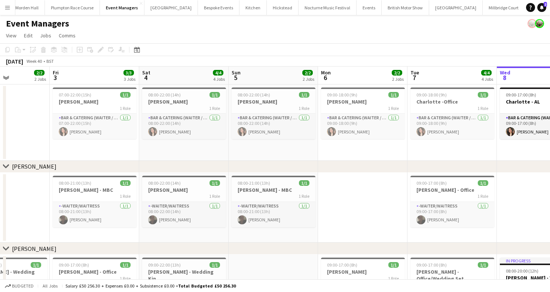
click at [525, 8] on button "LIMEKILN Close" at bounding box center [540, 7] width 30 height 15
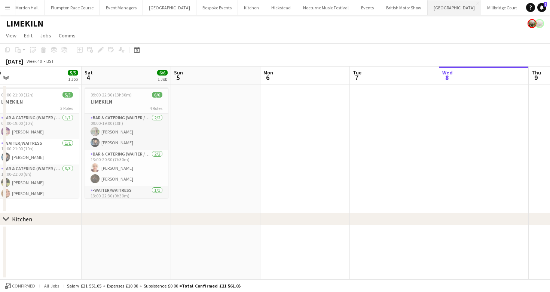
click at [428, 8] on button "[GEOGRAPHIC_DATA] Close" at bounding box center [455, 7] width 54 height 15
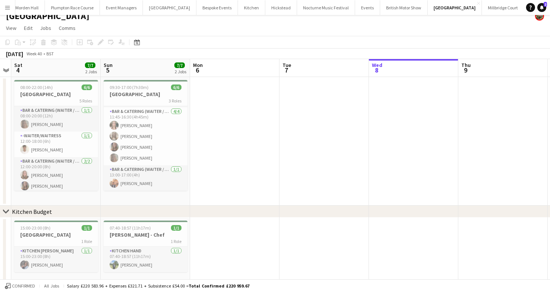
scroll to position [16, 0]
